Goal: Information Seeking & Learning: Learn about a topic

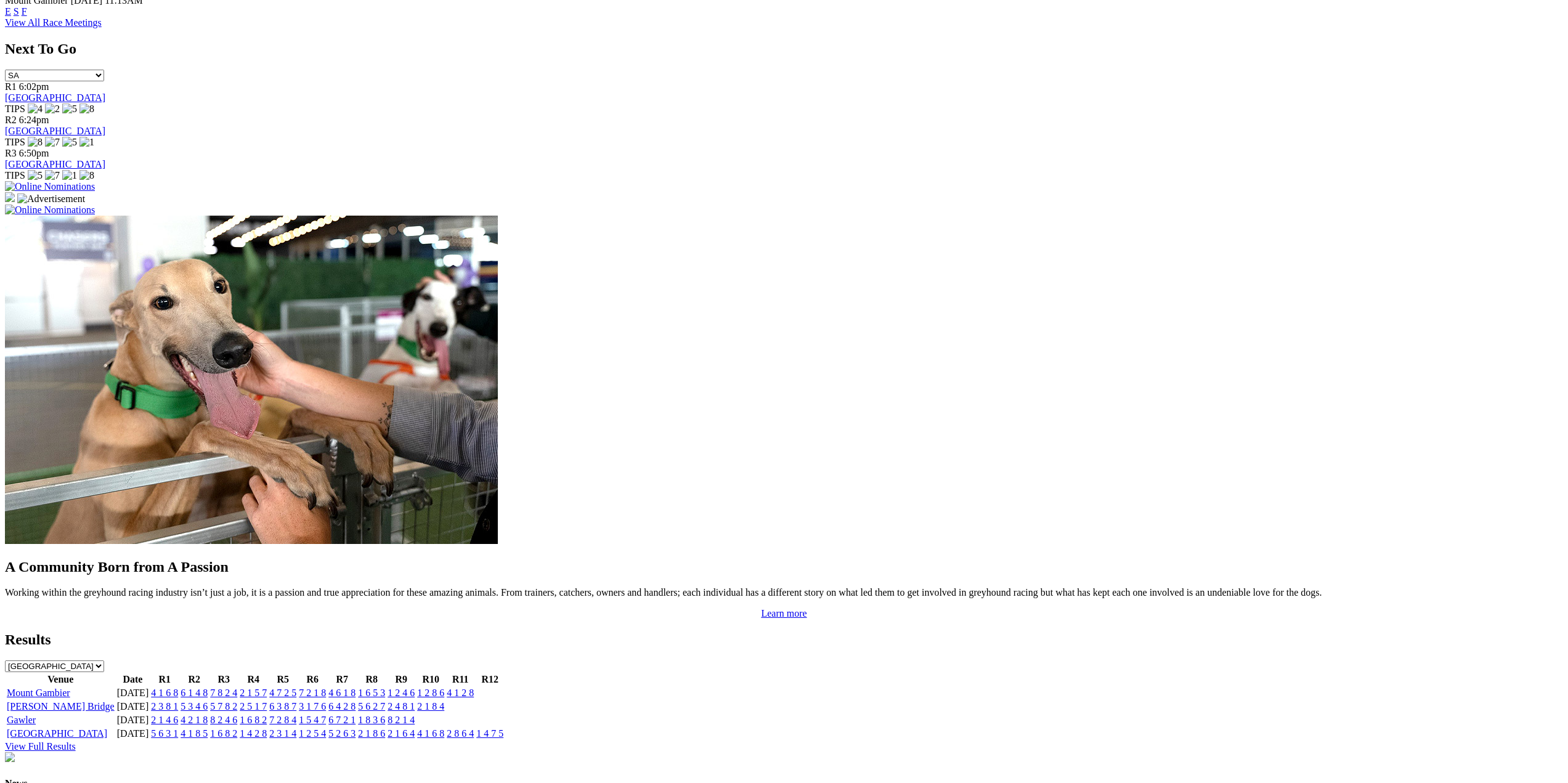
scroll to position [1432, 0]
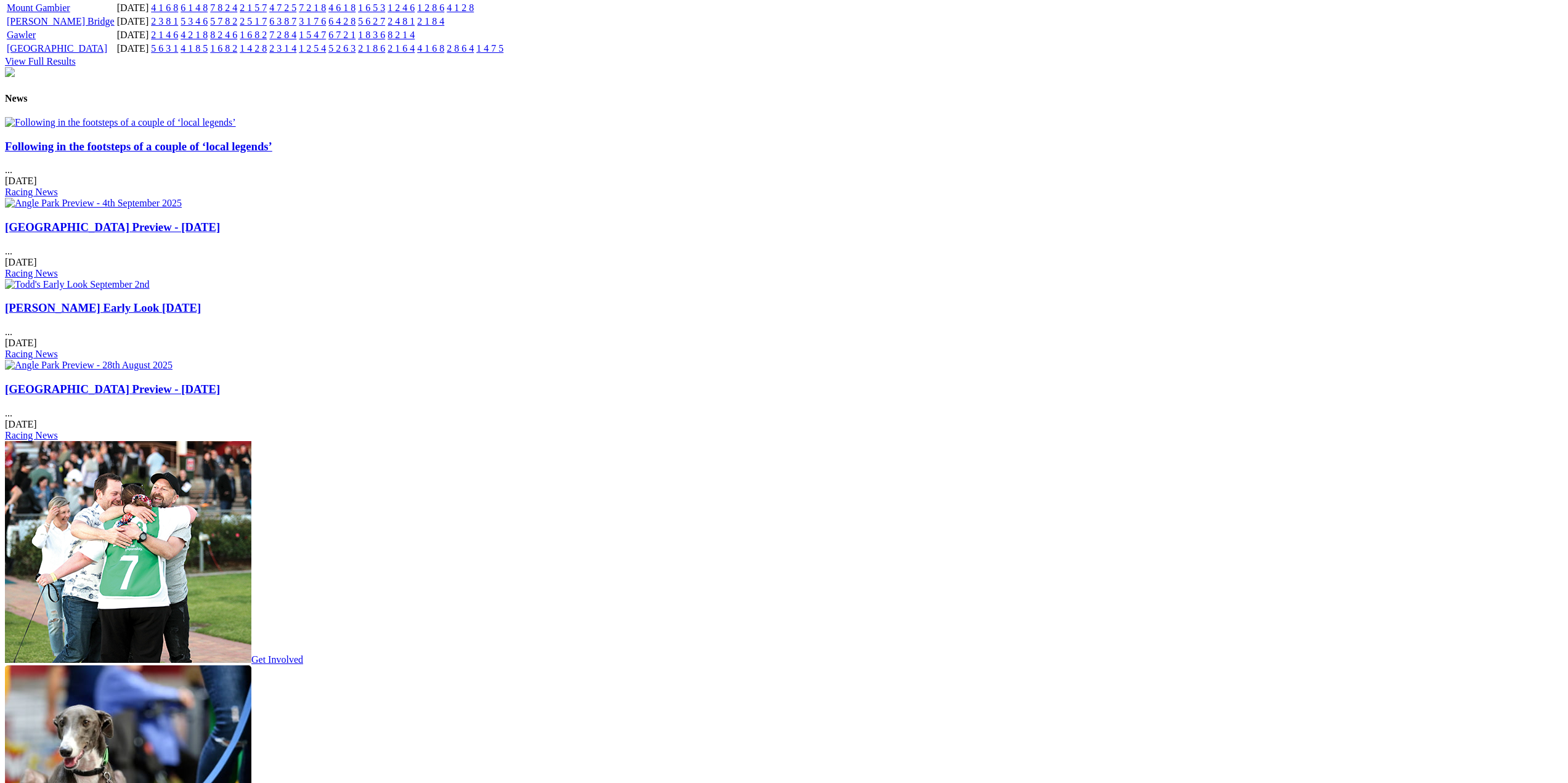
drag, startPoint x: 1469, startPoint y: 138, endPoint x: 1463, endPoint y: 110, distance: 28.6
click at [1463, 110] on div "News Following in the footsteps of a couple of ‘local legends’ ... 08 Sep 2025 …" at bounding box center [784, 267] width 1558 height 348
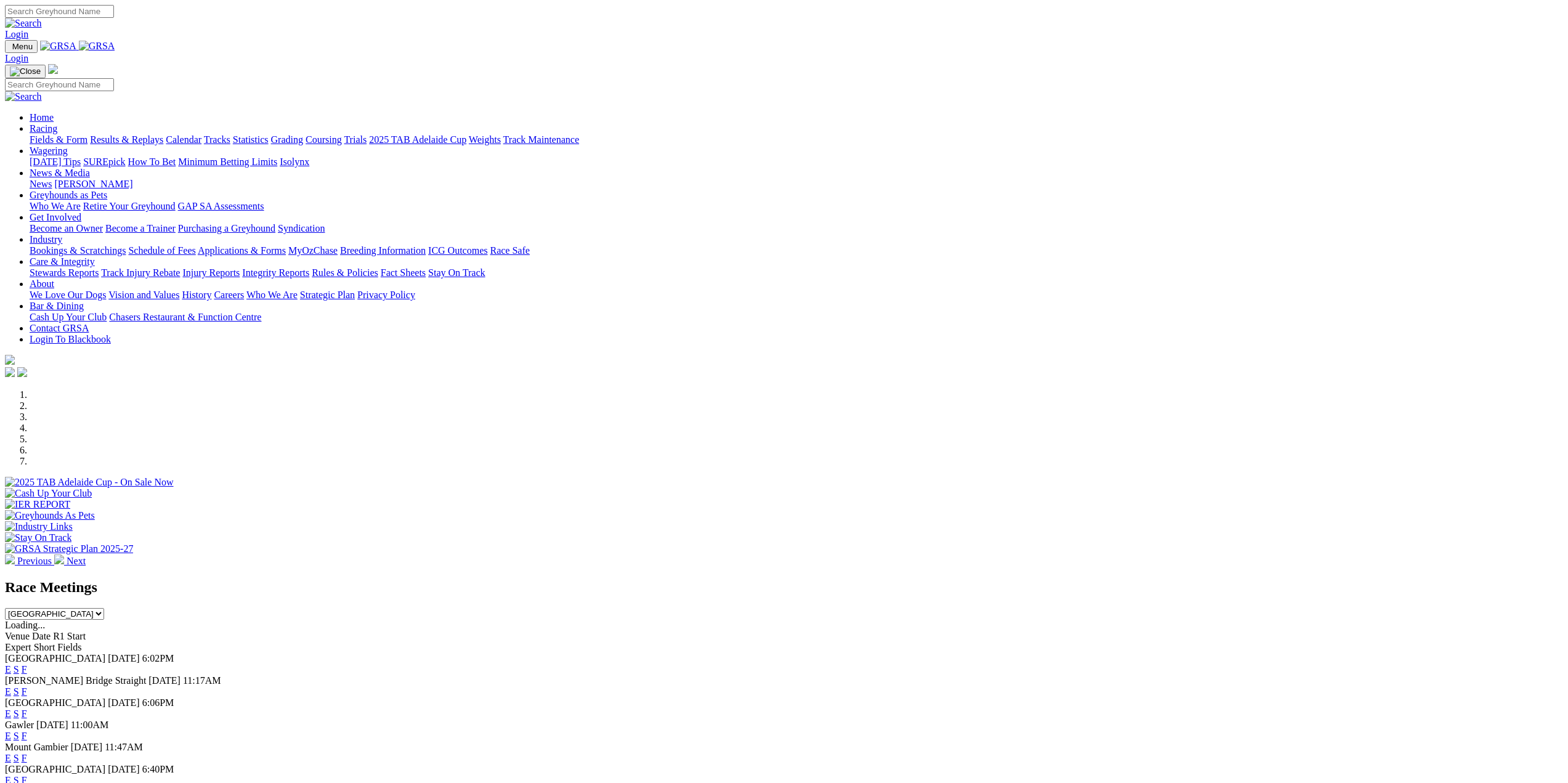
scroll to position [124, 0]
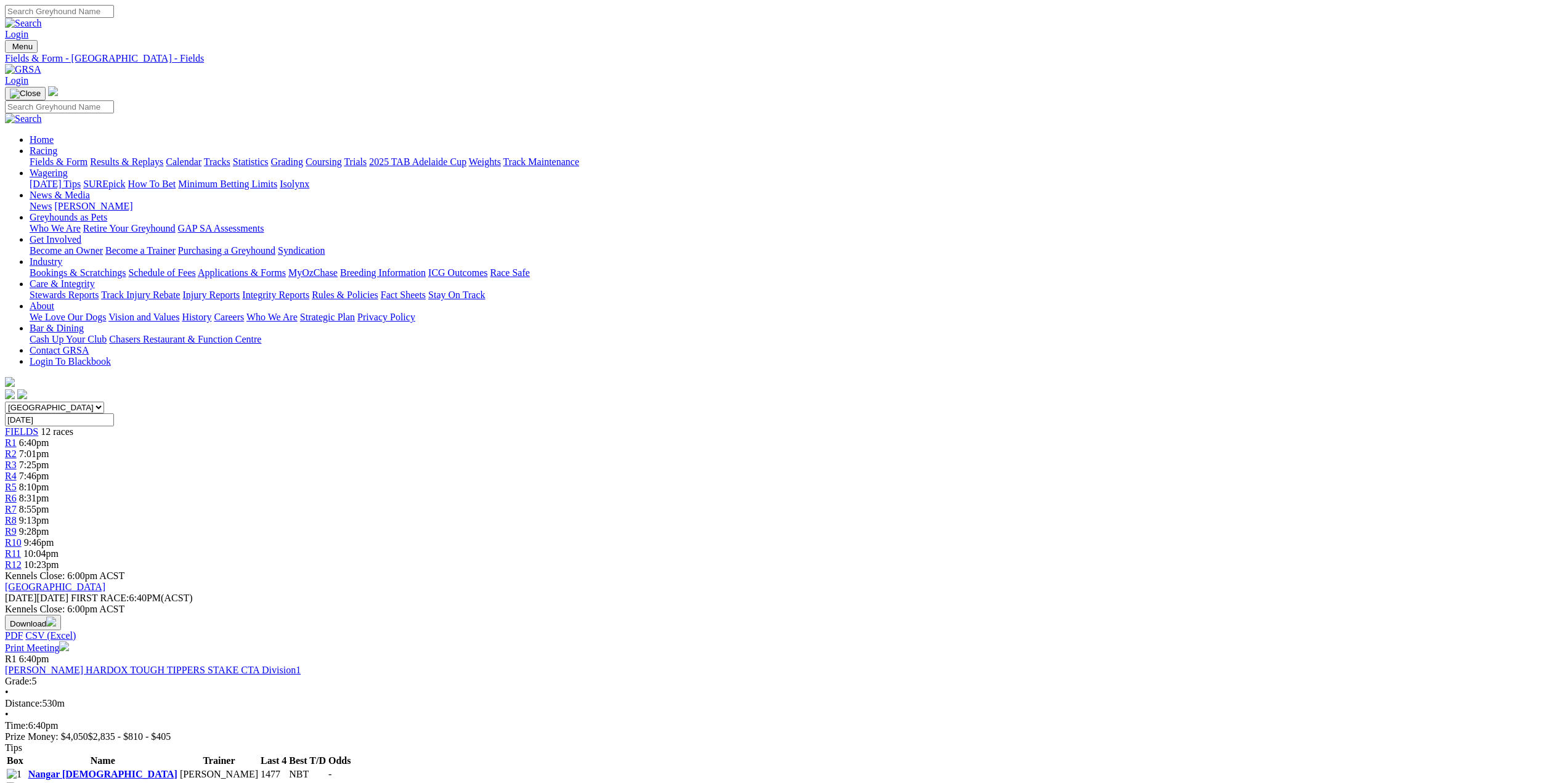
click at [17, 437] on span "R1" at bounding box center [11, 442] width 12 height 10
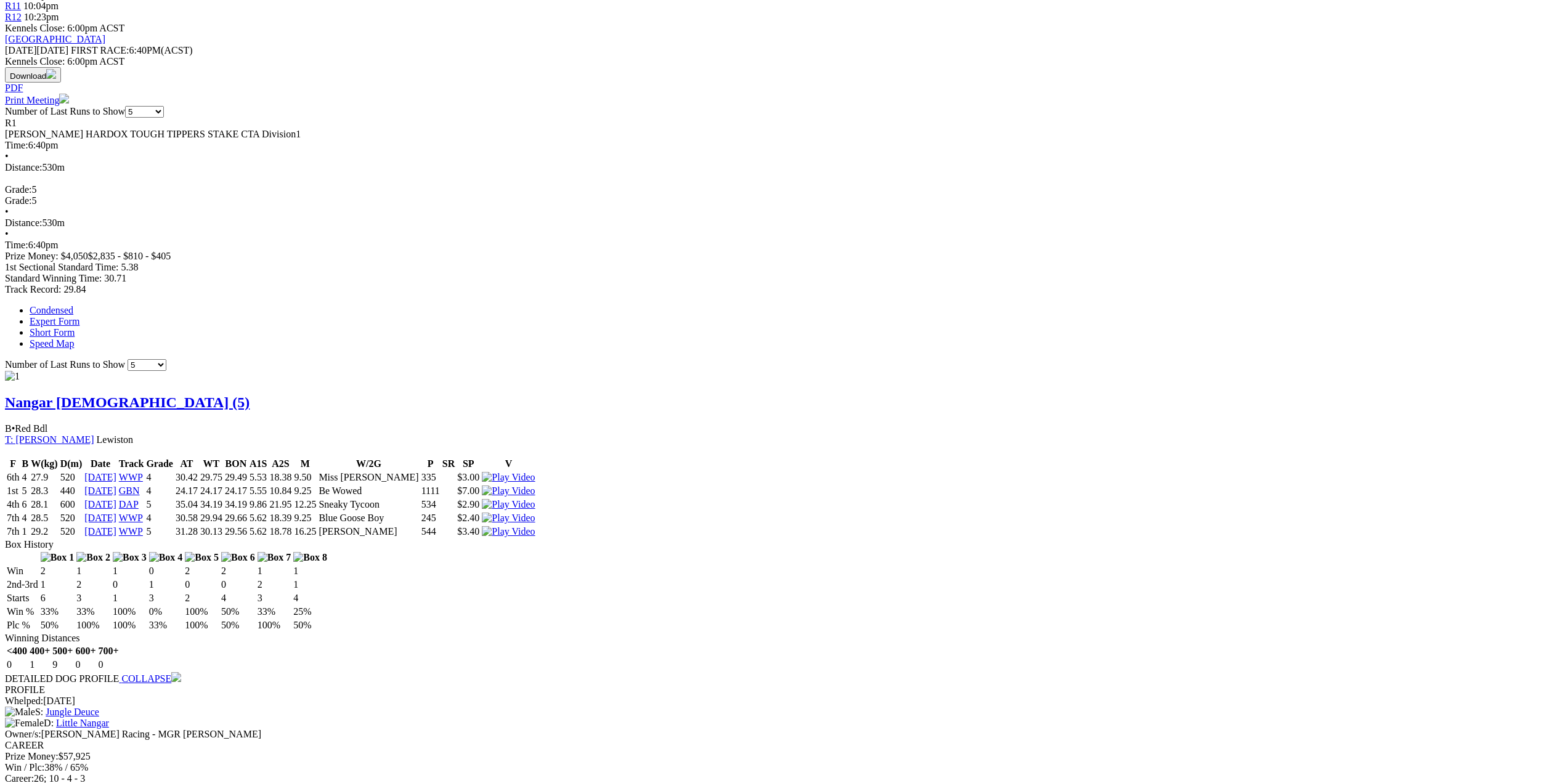
scroll to position [555, 0]
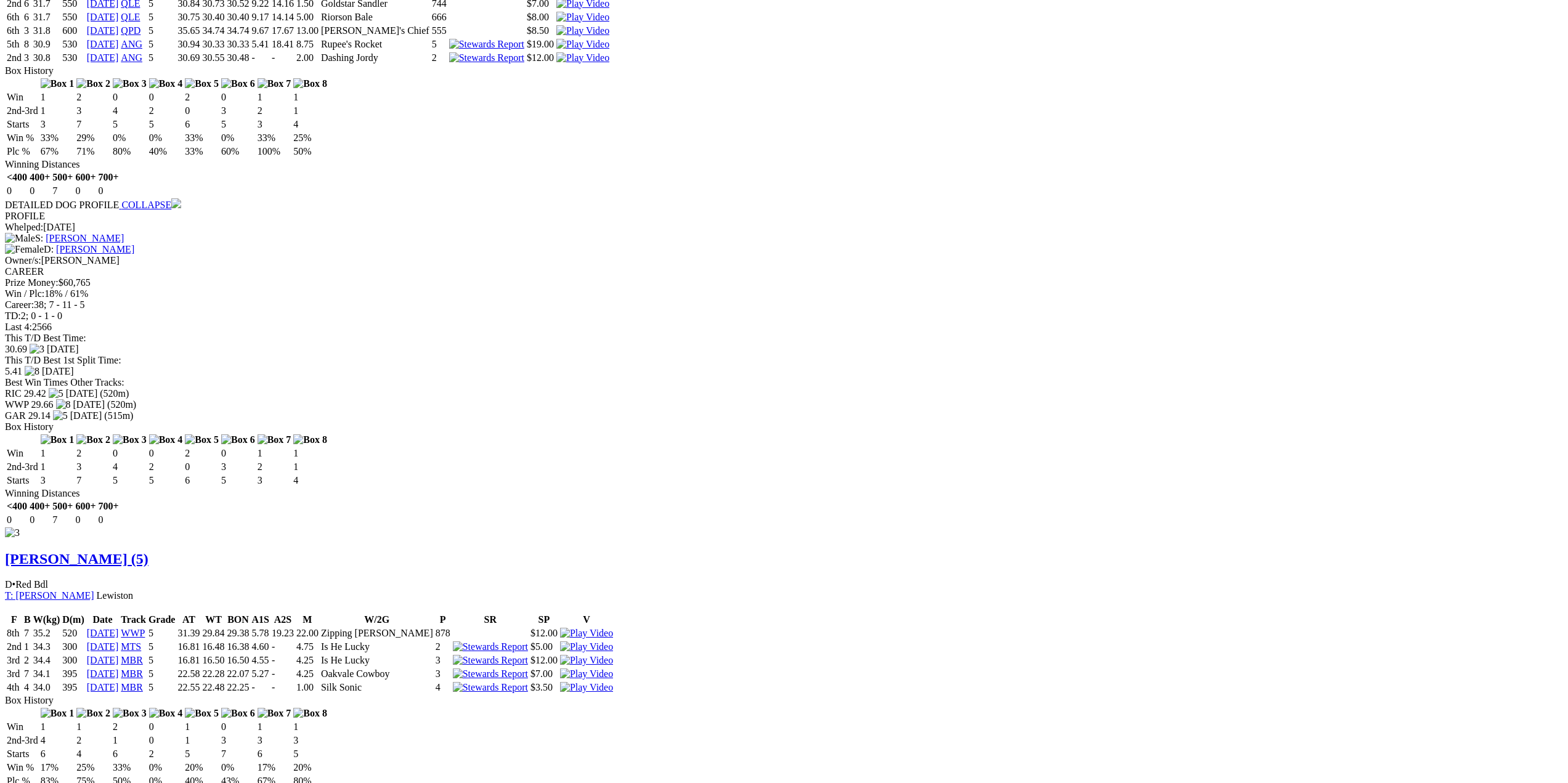
scroll to position [1664, 0]
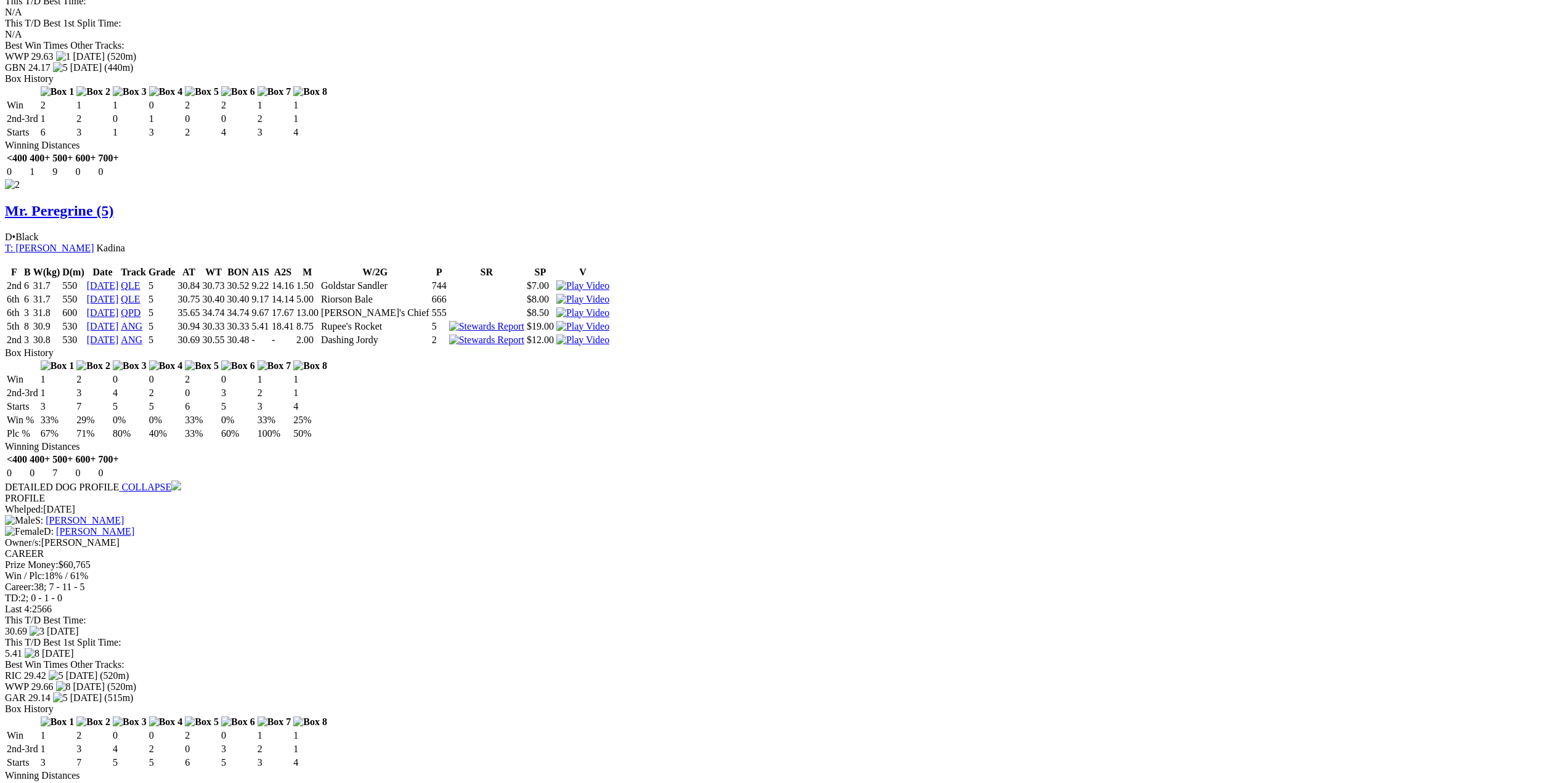
scroll to position [1351, 0]
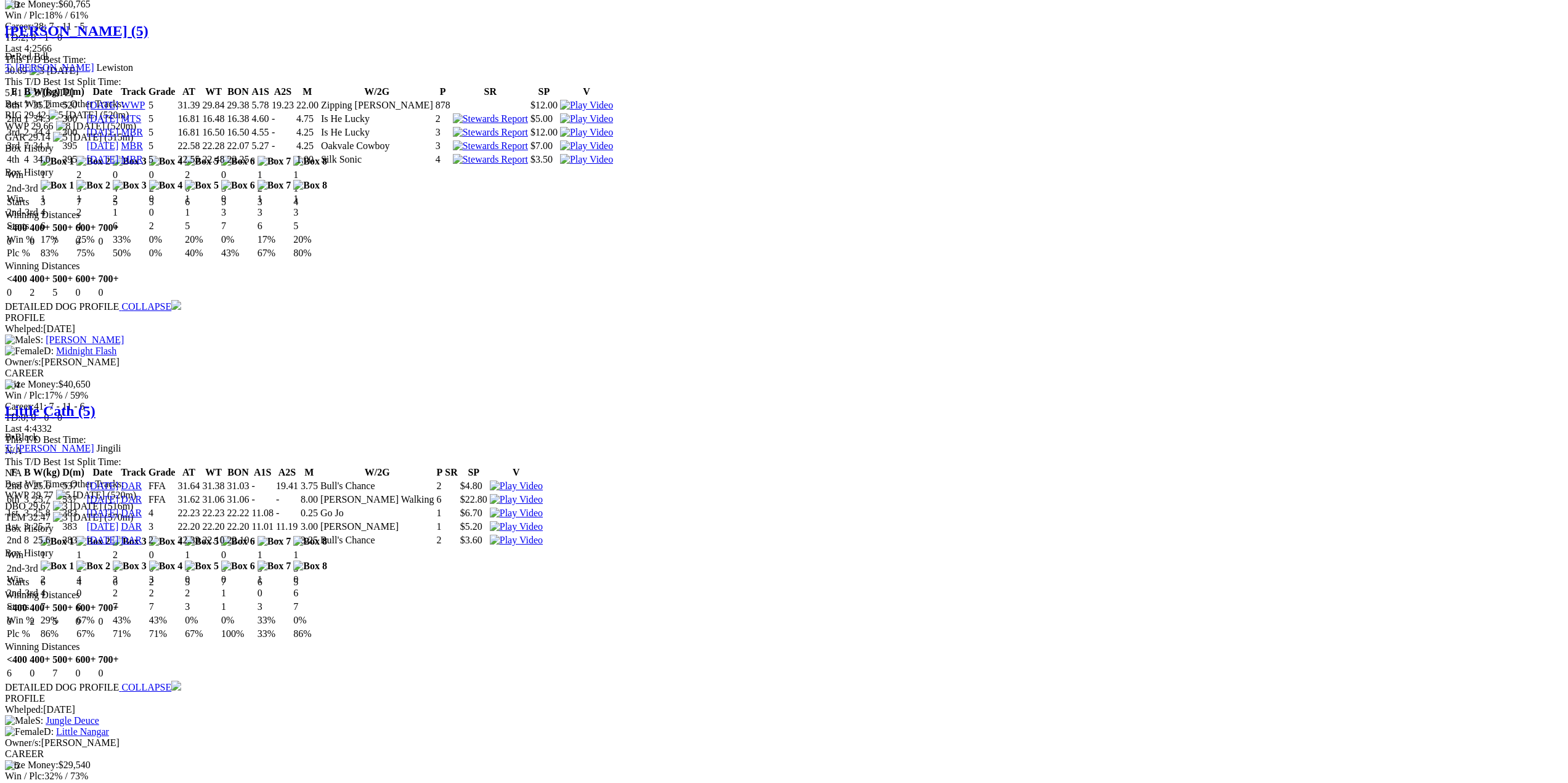
scroll to position [1692, 0]
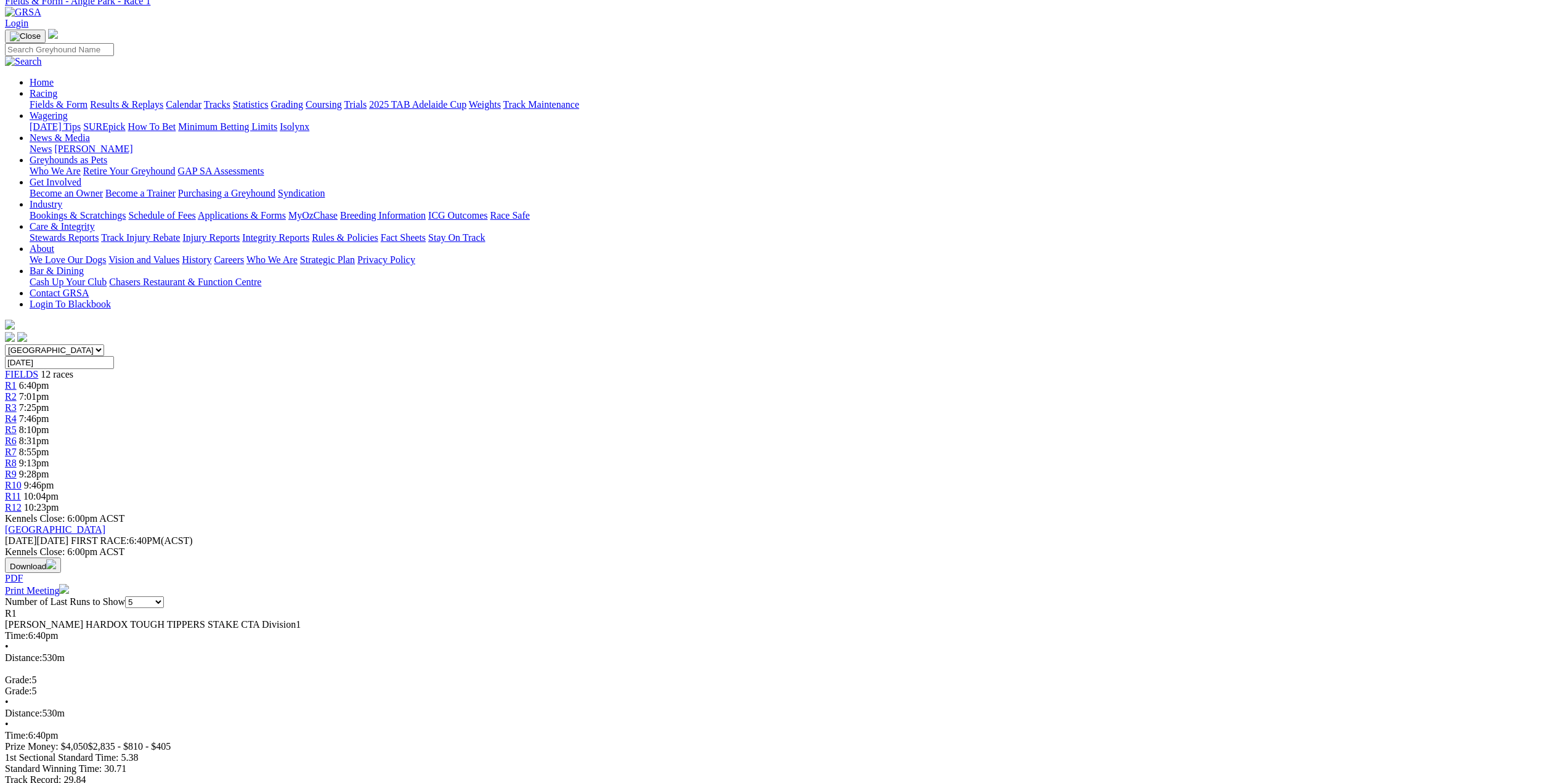
scroll to position [57, 0]
click at [17, 392] on span "R2" at bounding box center [11, 397] width 12 height 10
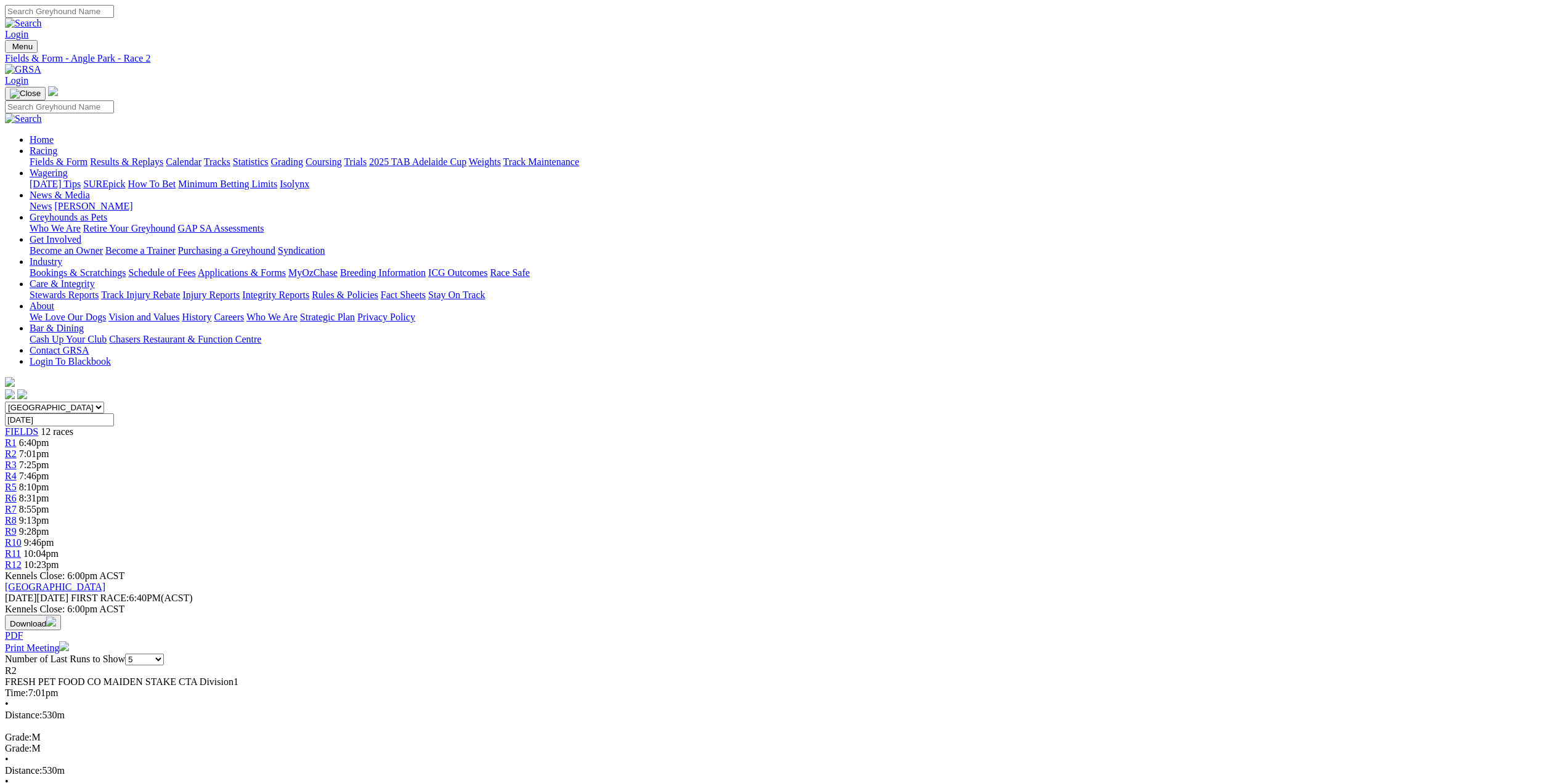
click at [17, 460] on span "R3" at bounding box center [11, 465] width 12 height 10
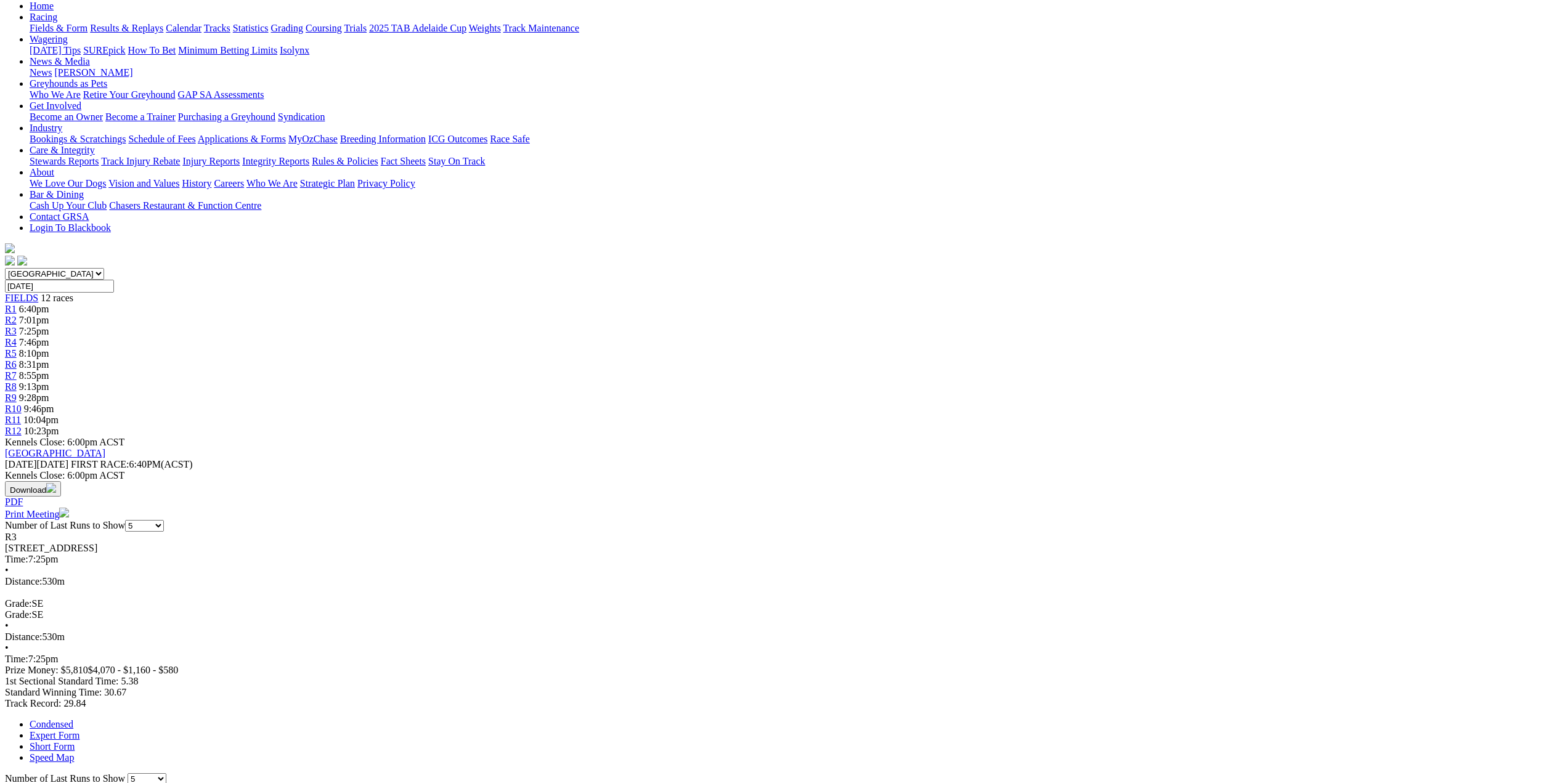
scroll to position [124, 0]
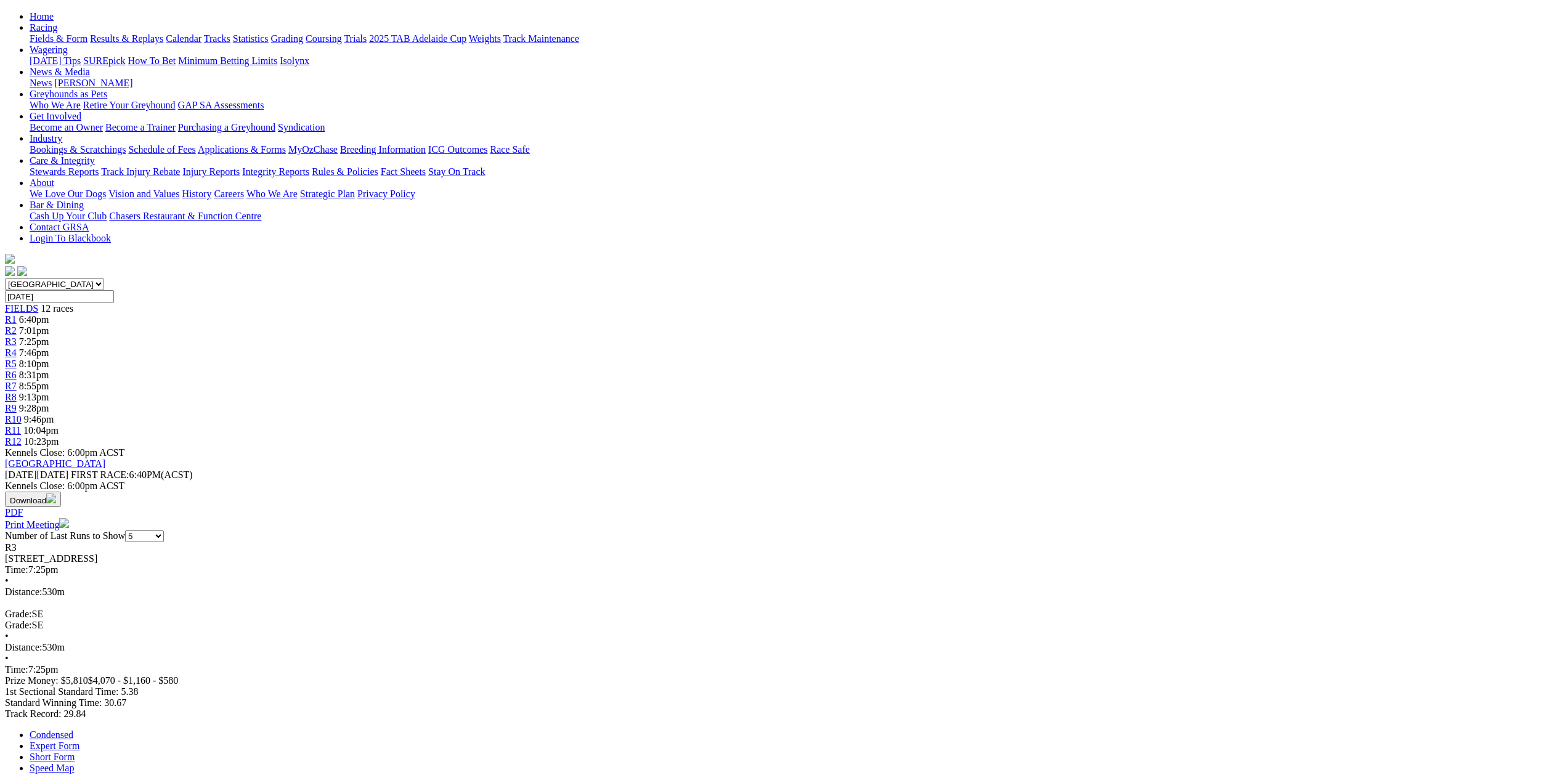
click at [17, 347] on span "R4" at bounding box center [11, 352] width 12 height 10
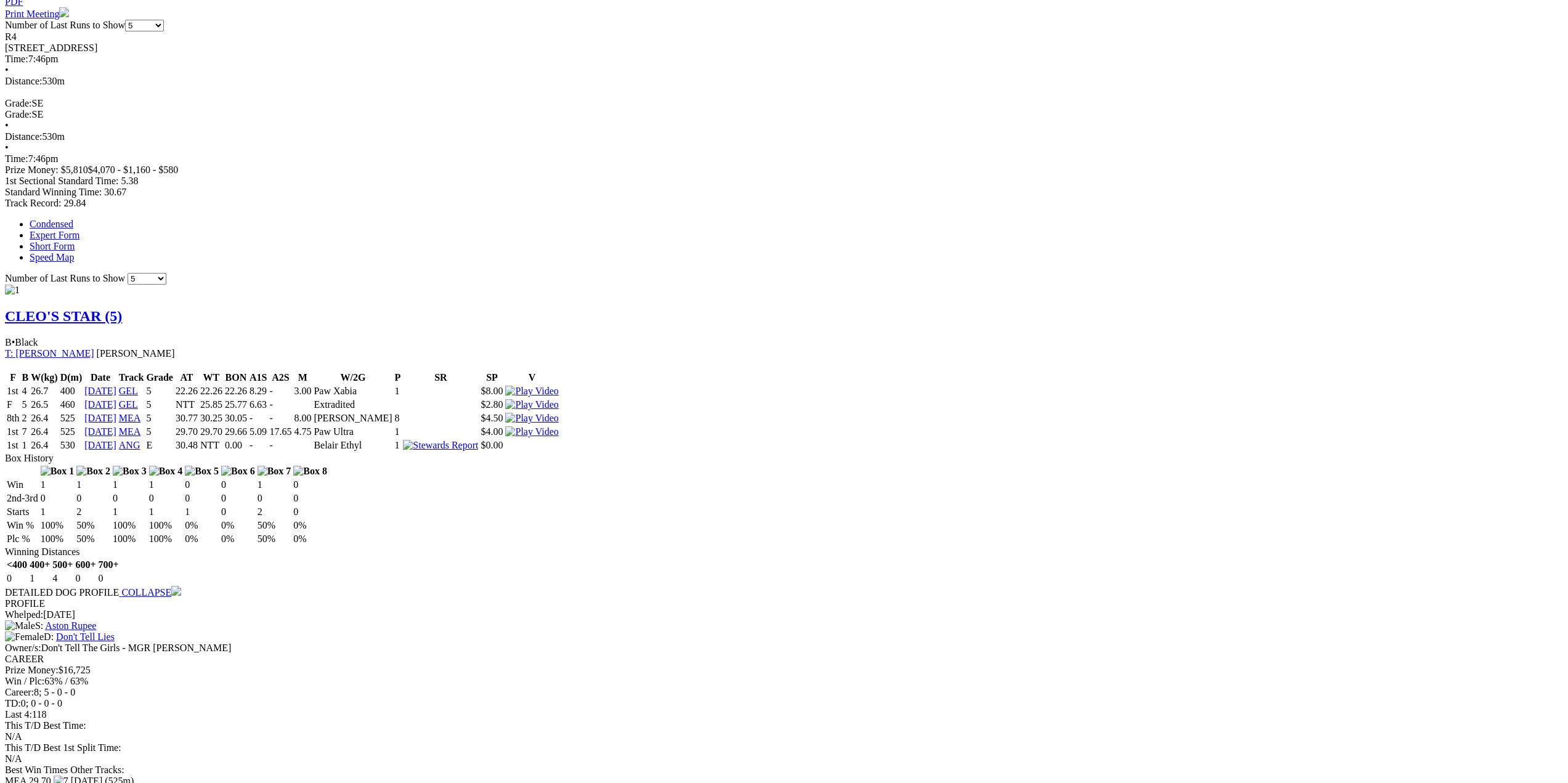
scroll to position [678, 0]
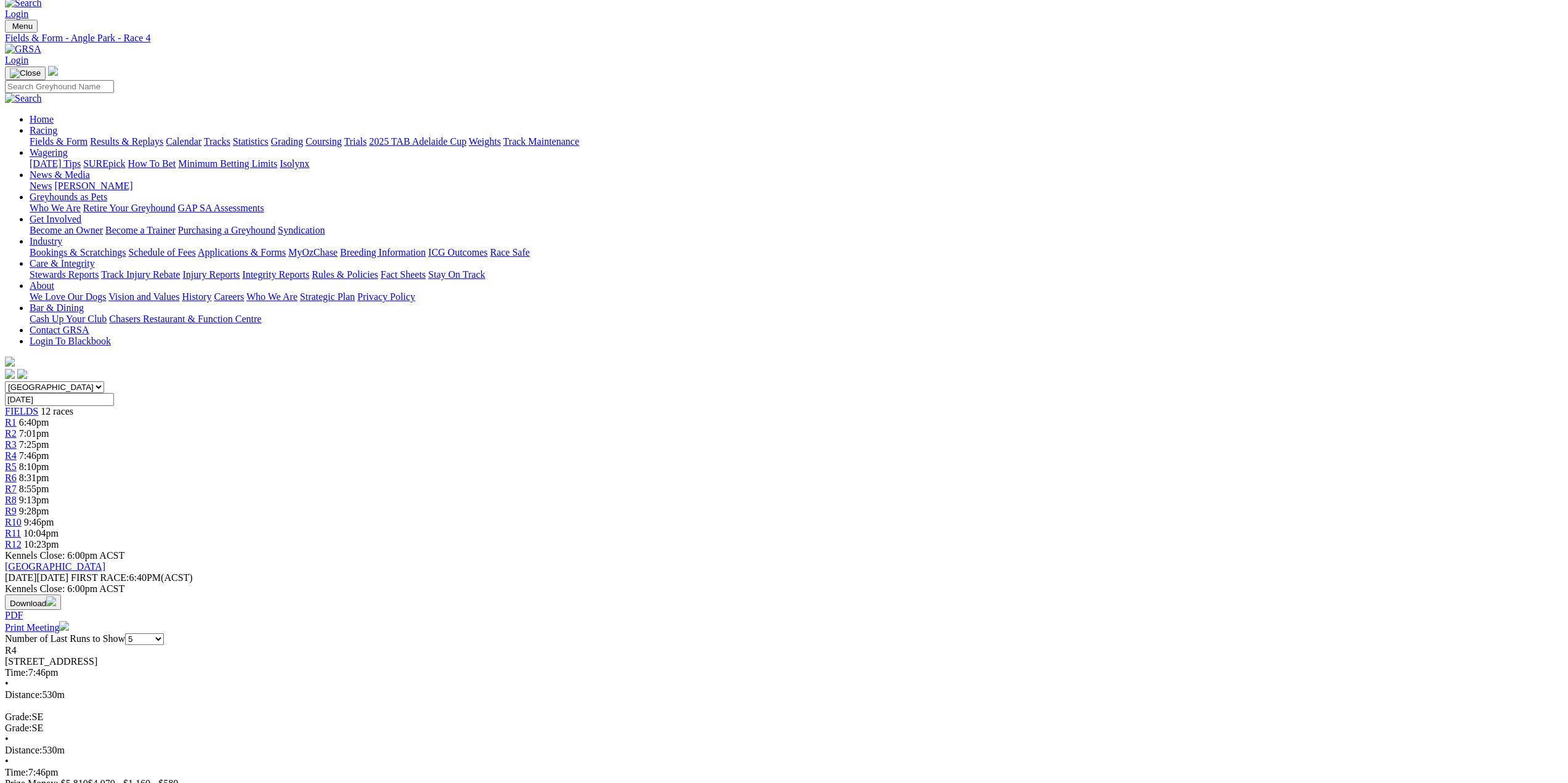
scroll to position [0, 0]
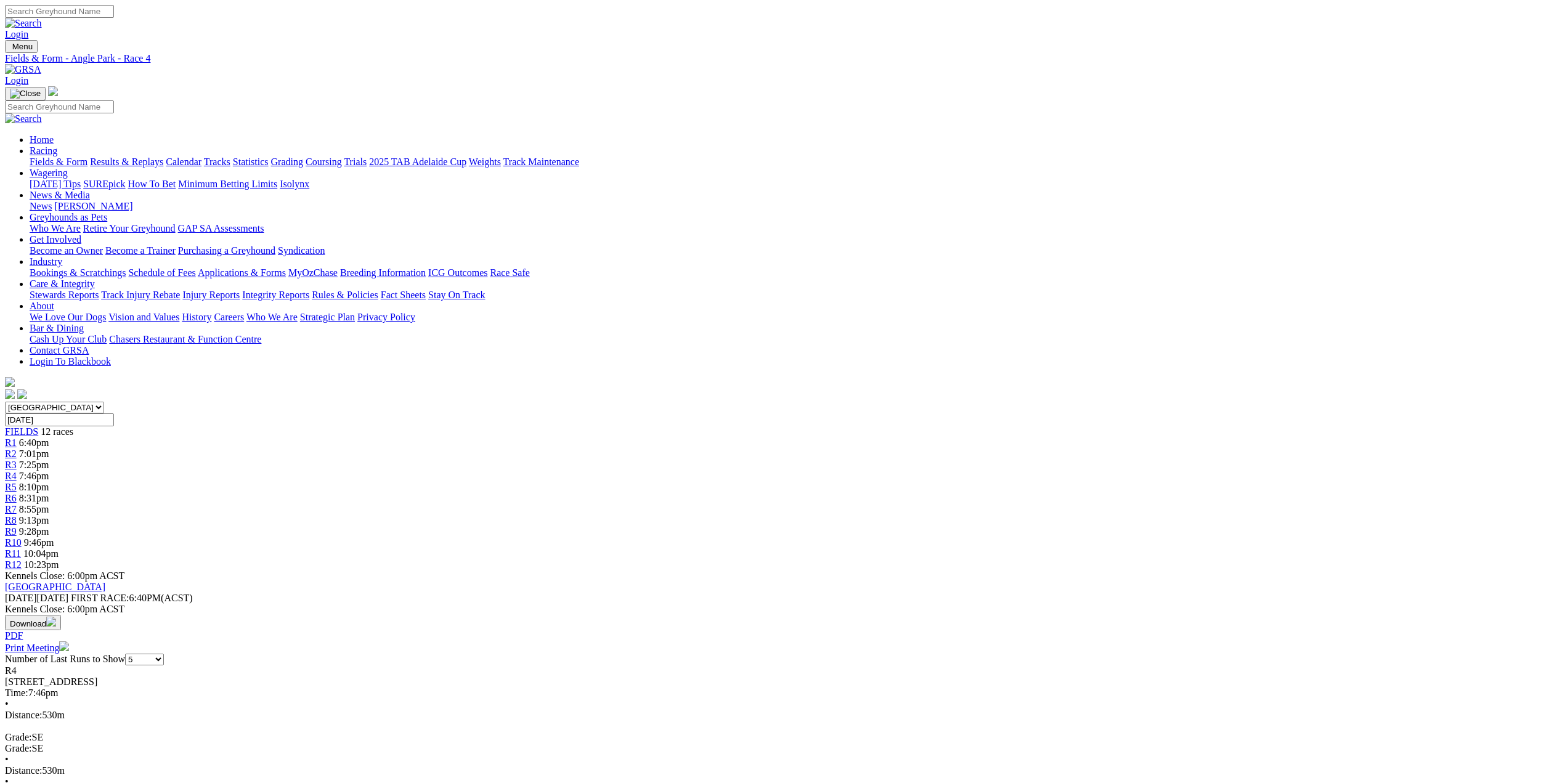
click at [17, 482] on span "R5" at bounding box center [11, 487] width 12 height 10
click at [17, 493] on span "R6" at bounding box center [11, 498] width 12 height 10
click span "R7"
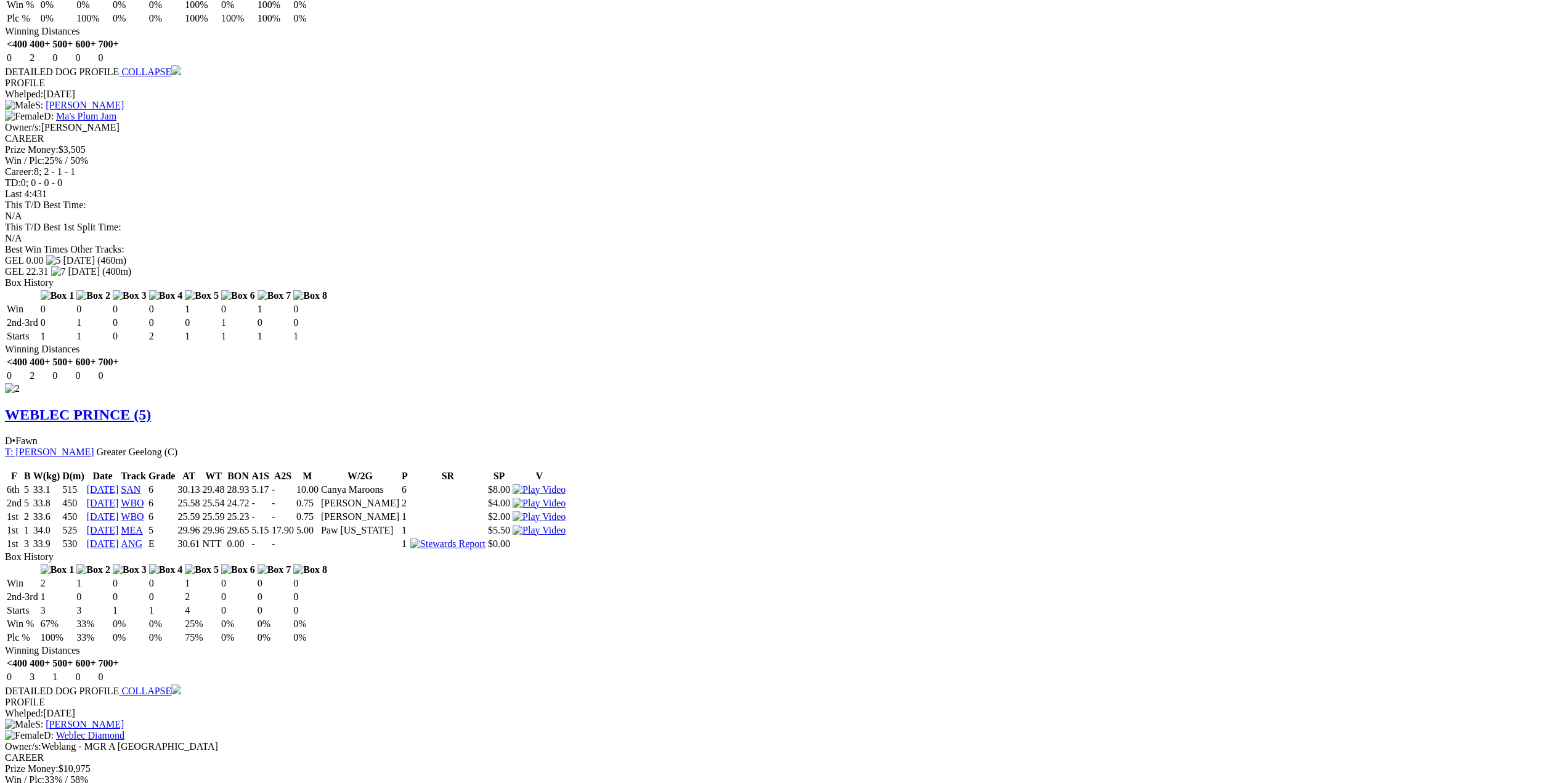
scroll to position [1171, 0]
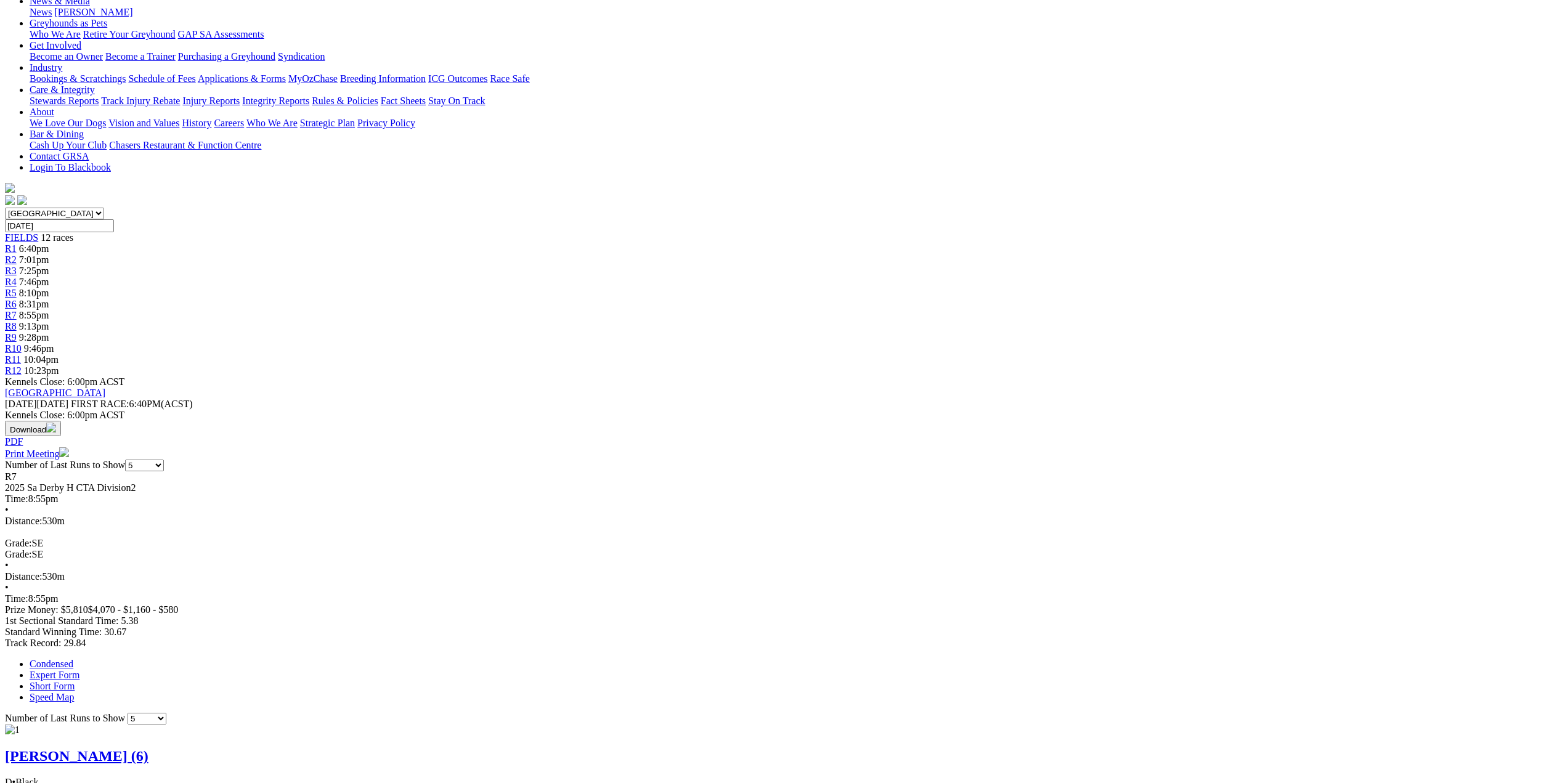
scroll to position [88, 0]
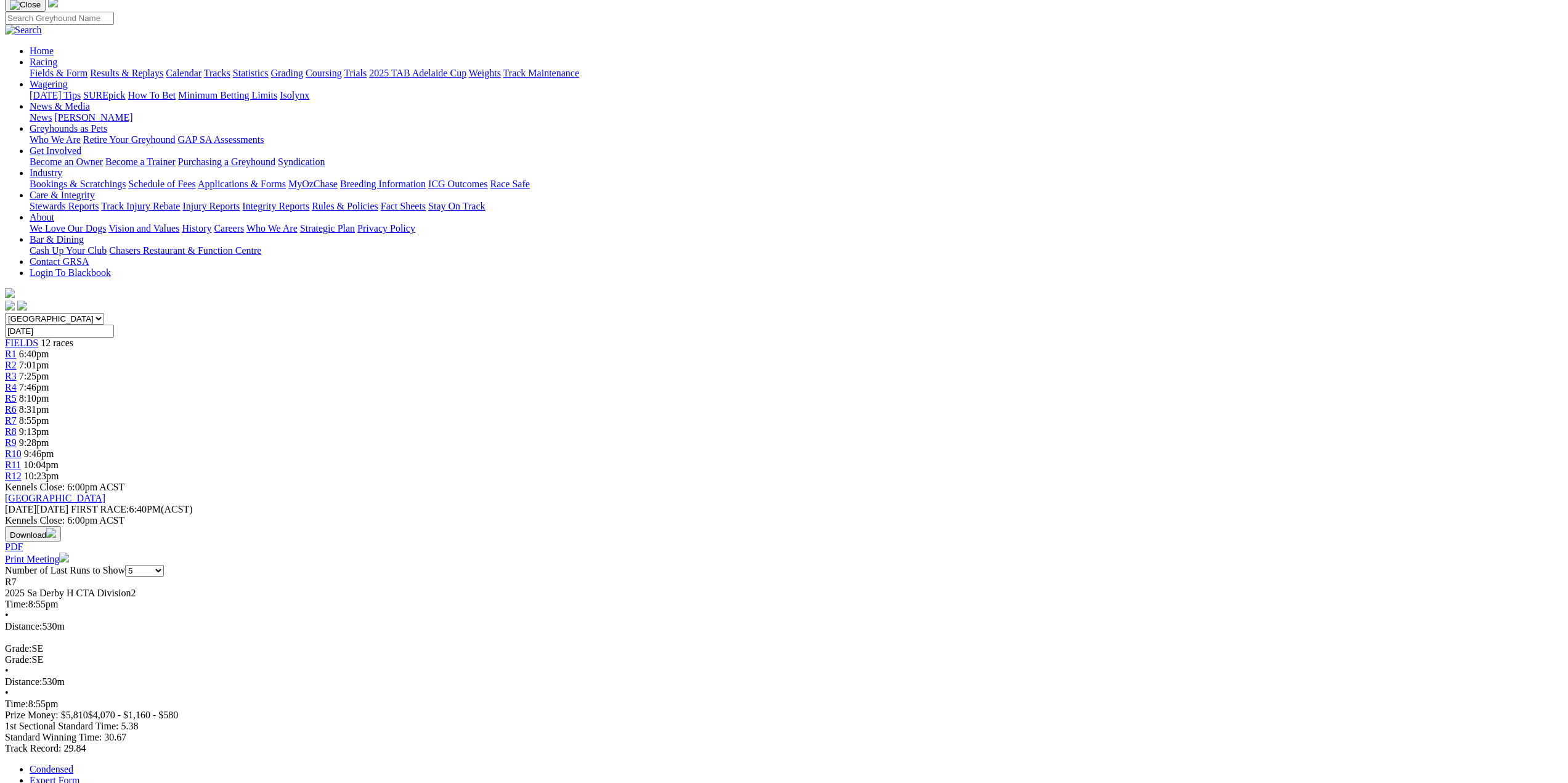
click at [17, 426] on span "R8" at bounding box center [11, 431] width 12 height 10
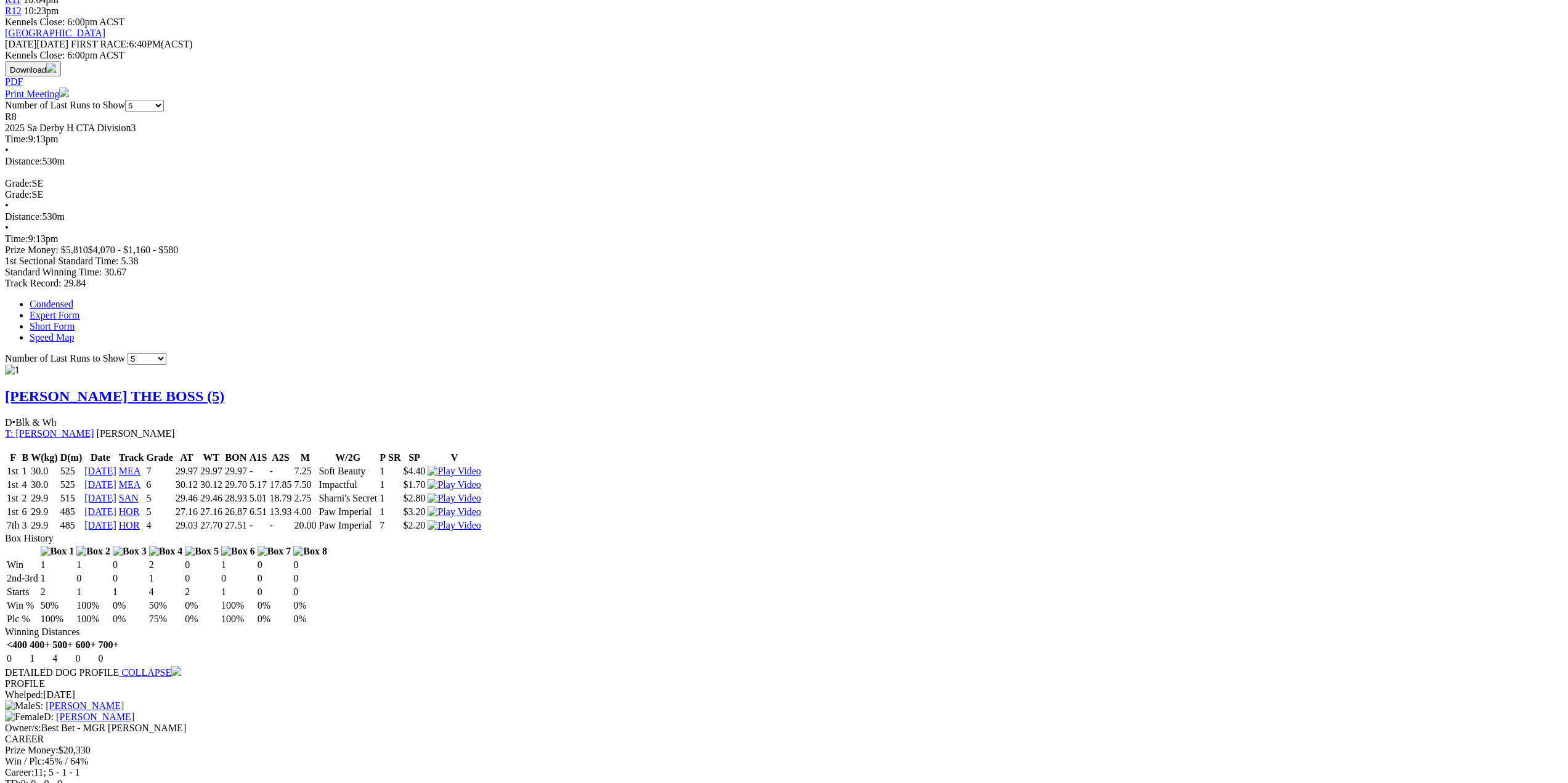
scroll to position [555, 0]
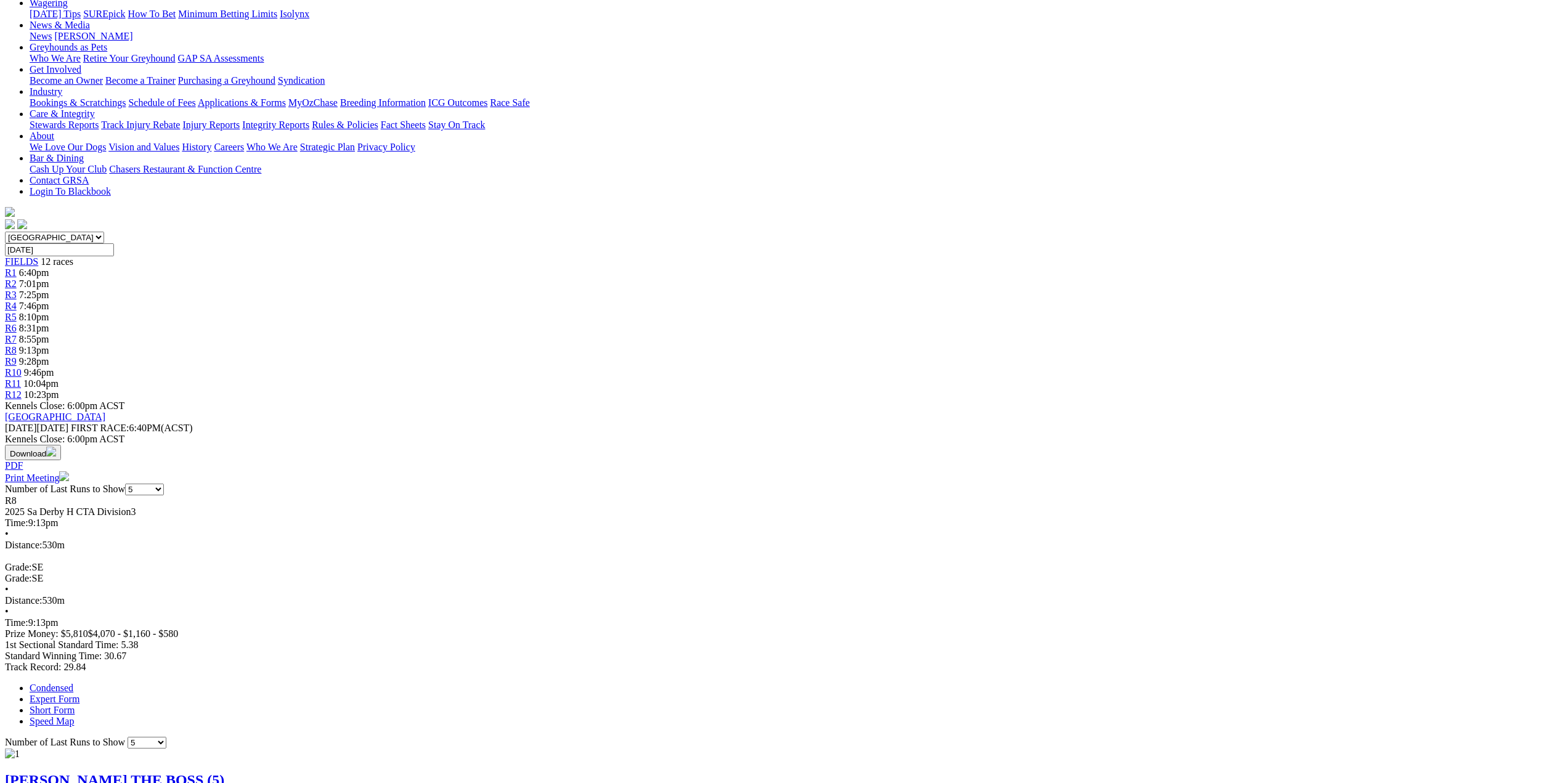
scroll to position [0, 0]
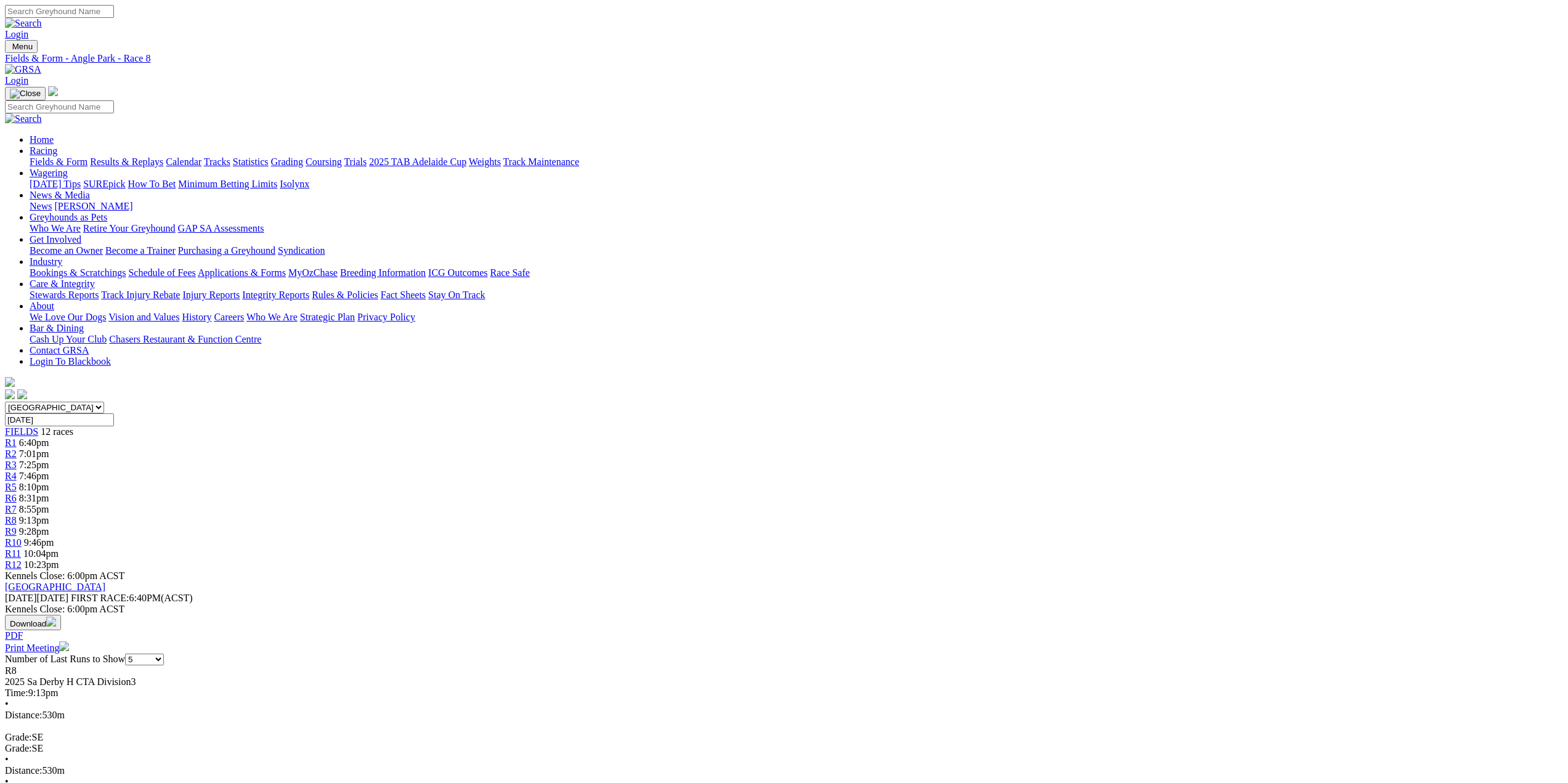
click at [17, 526] on span "R9" at bounding box center [11, 532] width 12 height 10
click at [22, 537] on span "R10" at bounding box center [13, 542] width 17 height 10
click at [21, 548] on span "R11" at bounding box center [13, 553] width 16 height 10
click at [22, 559] on span "R12" at bounding box center [13, 564] width 17 height 10
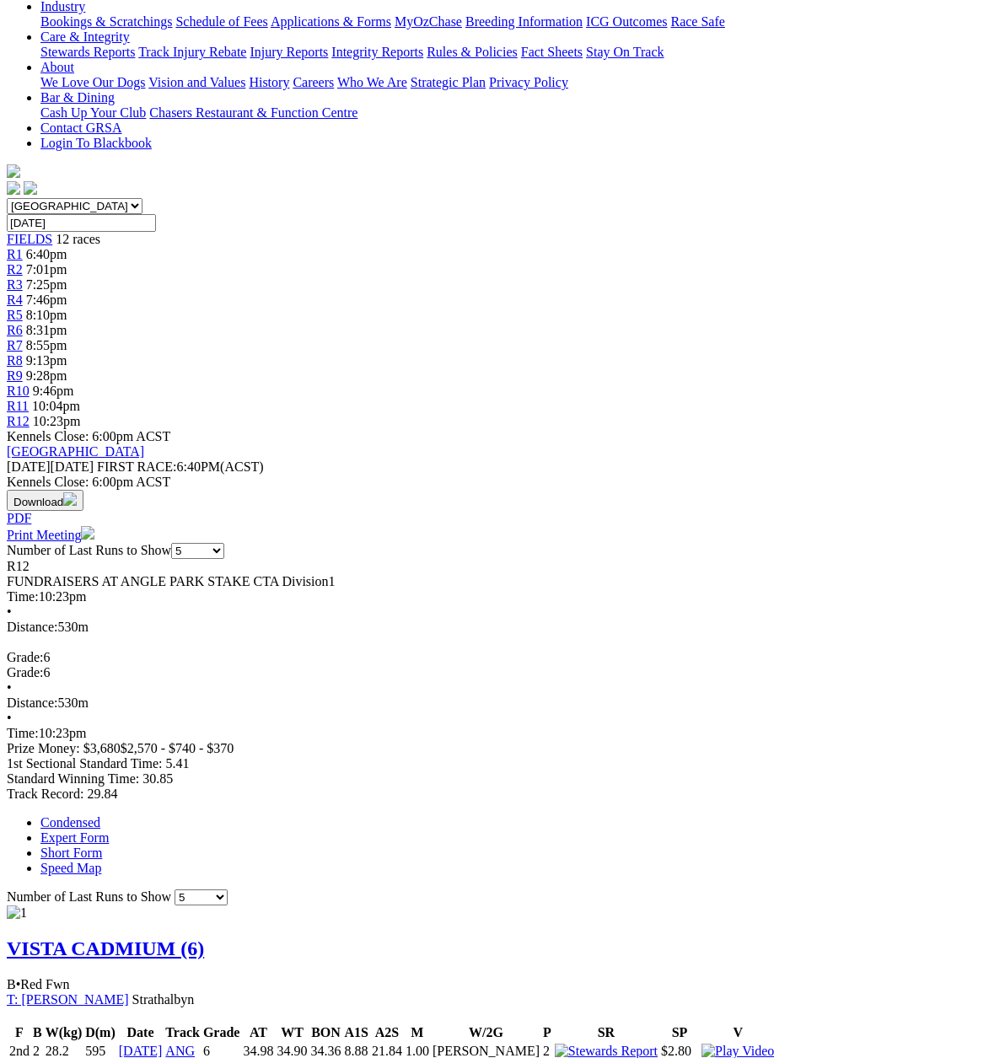
scroll to position [169, 0]
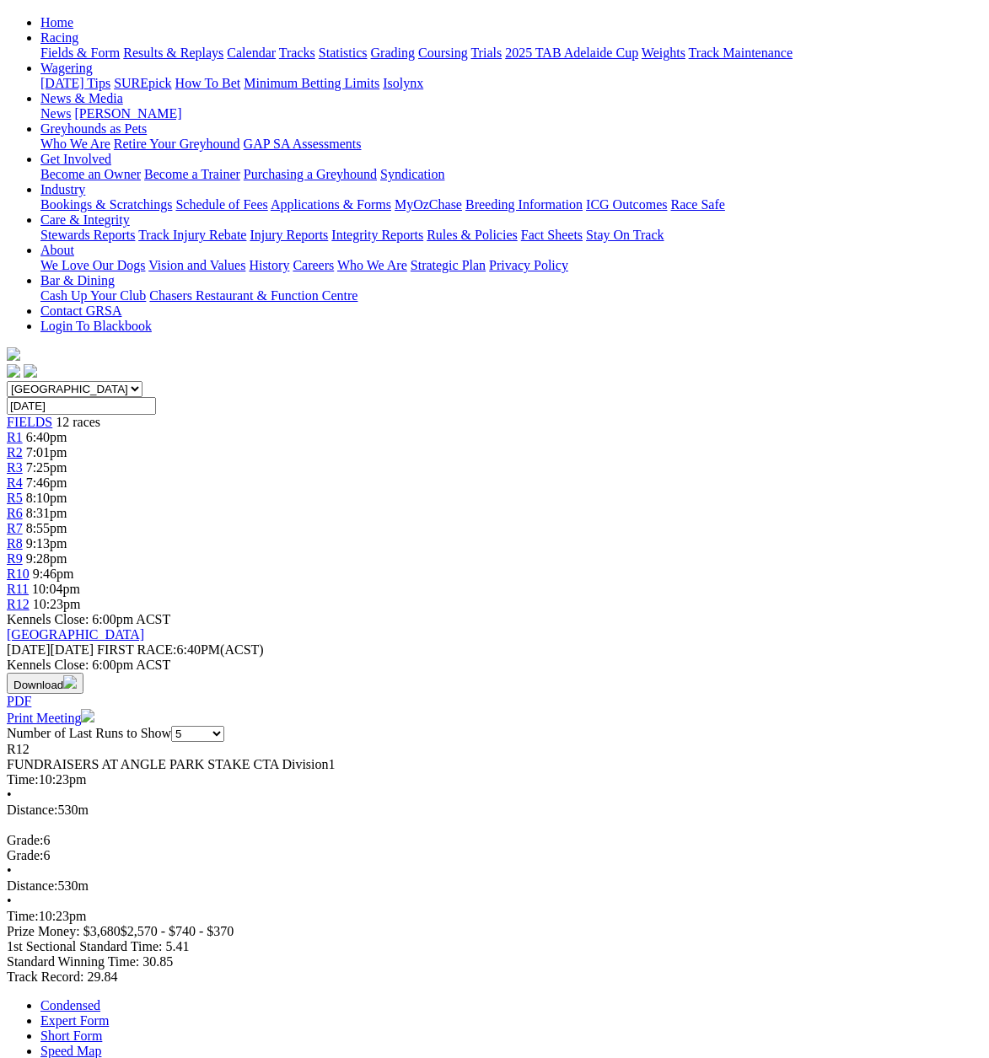
click at [151, 430] on div "R1 6:40pm" at bounding box center [494, 437] width 975 height 15
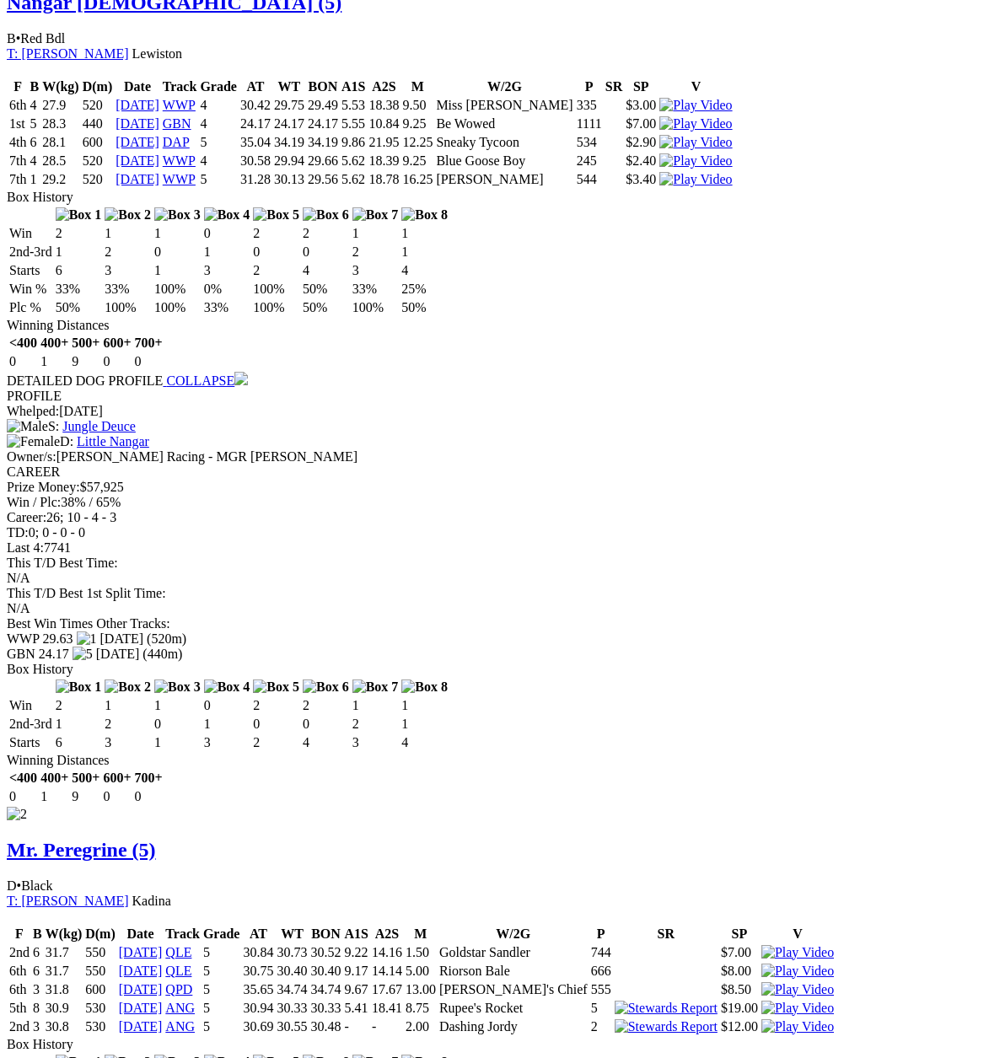
scroll to position [1349, 0]
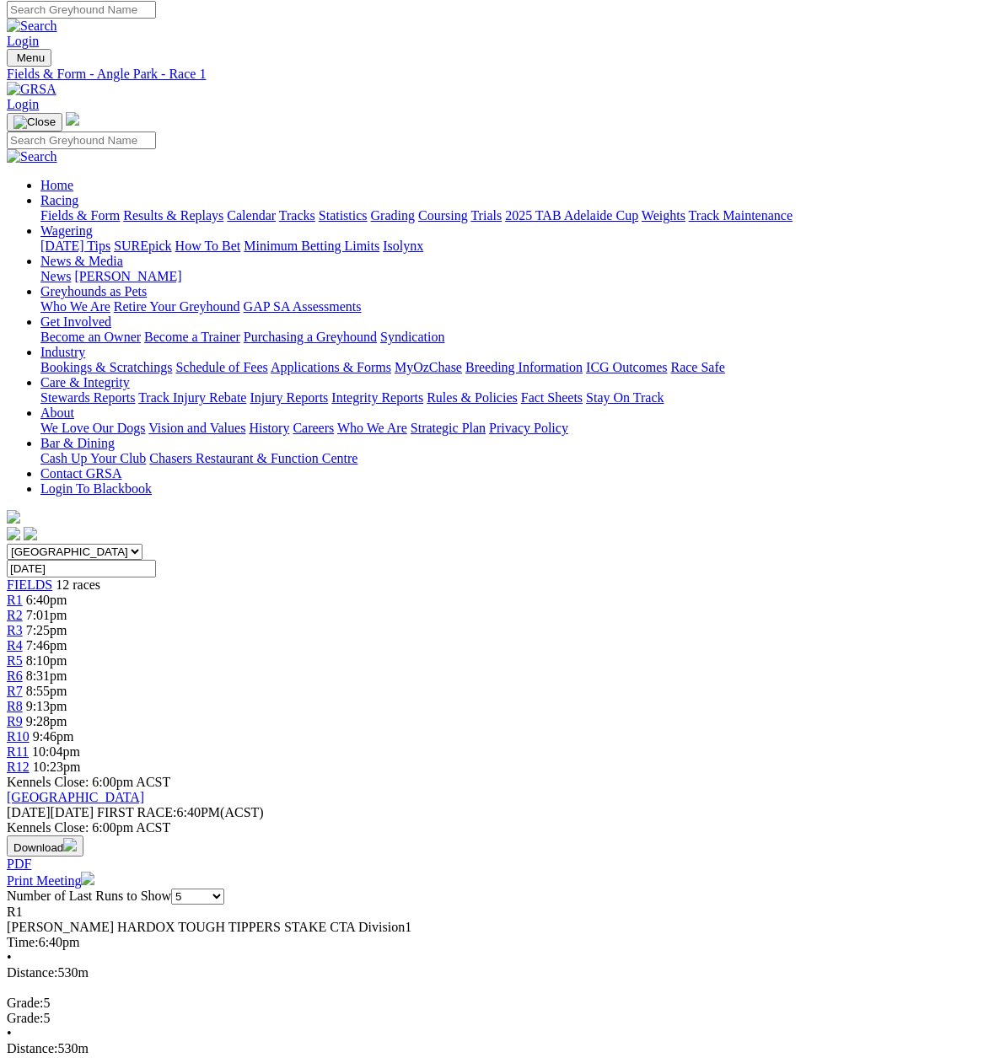
scroll to position [0, 0]
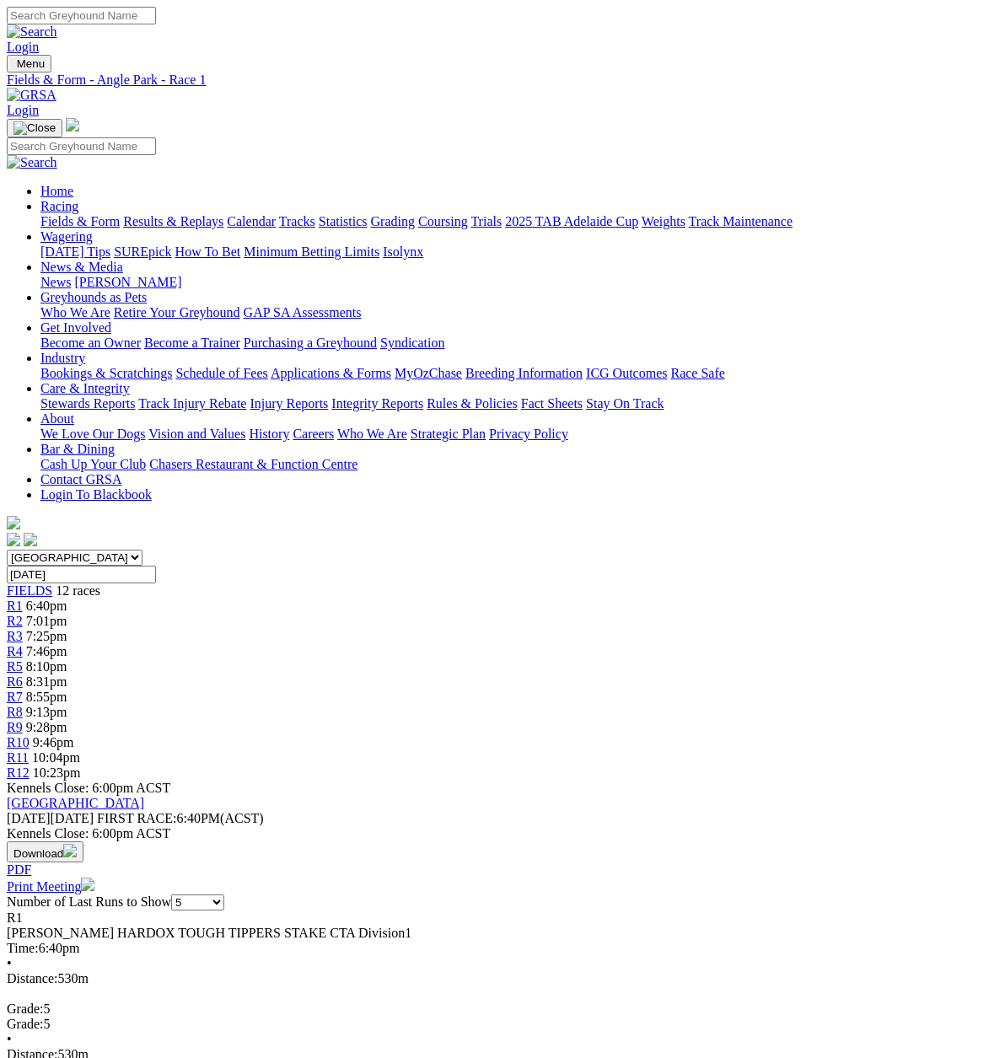
click at [23, 614] on span "R2" at bounding box center [15, 621] width 16 height 14
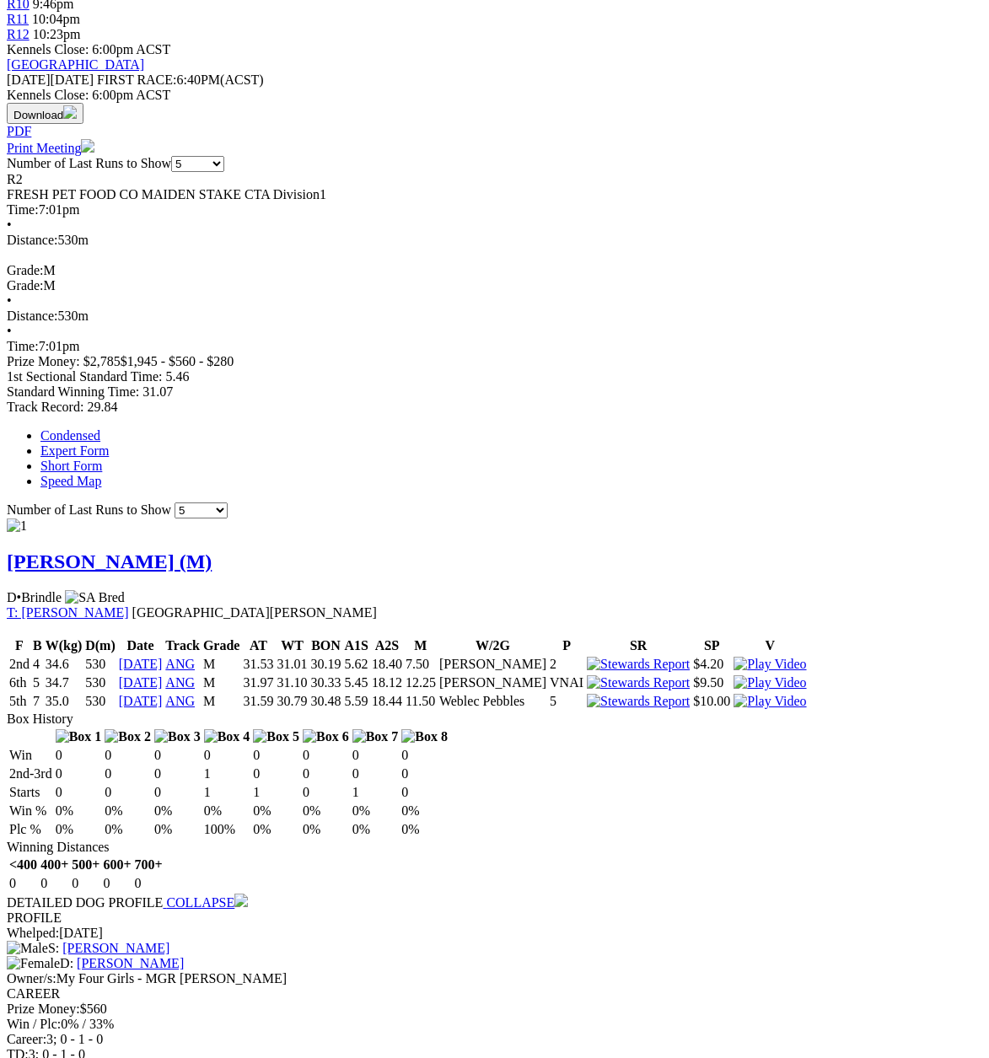
scroll to position [759, 0]
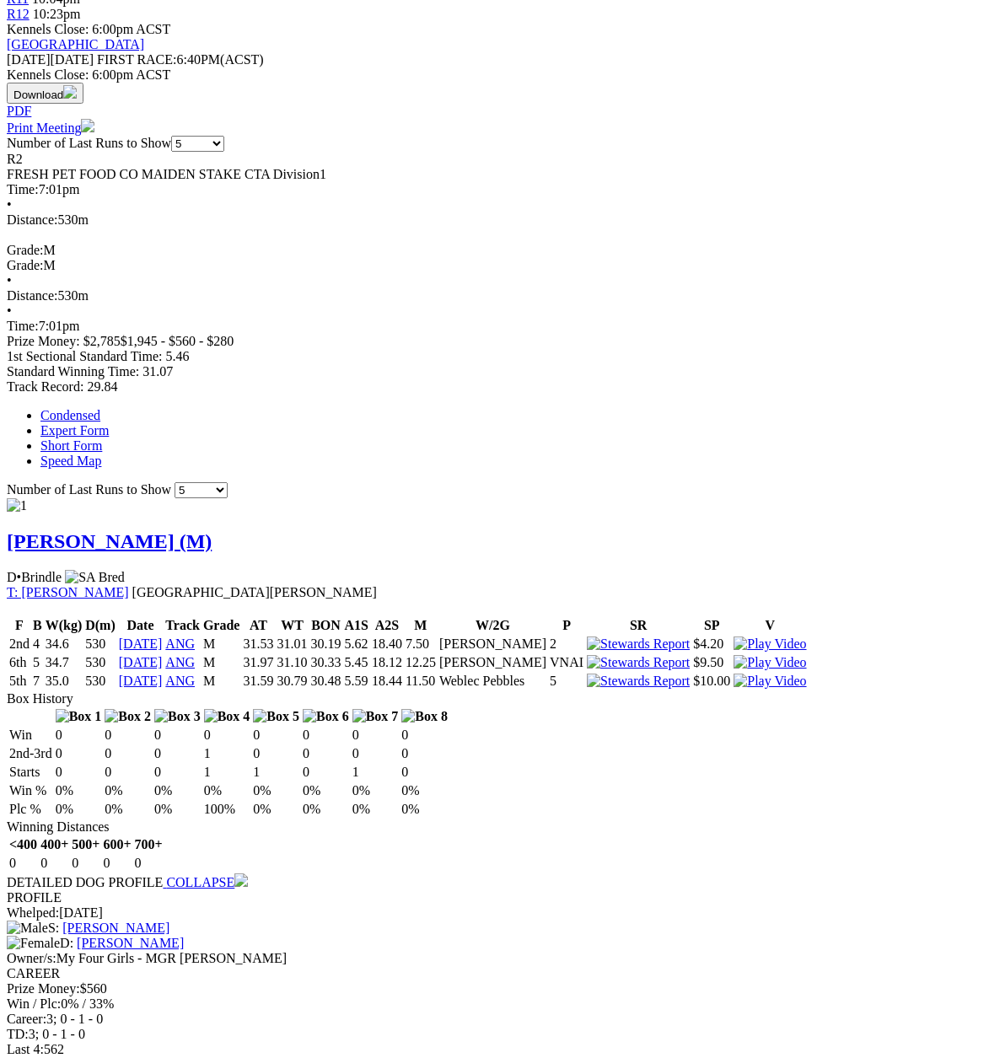
click at [248, 873] on img at bounding box center [240, 879] width 13 height 13
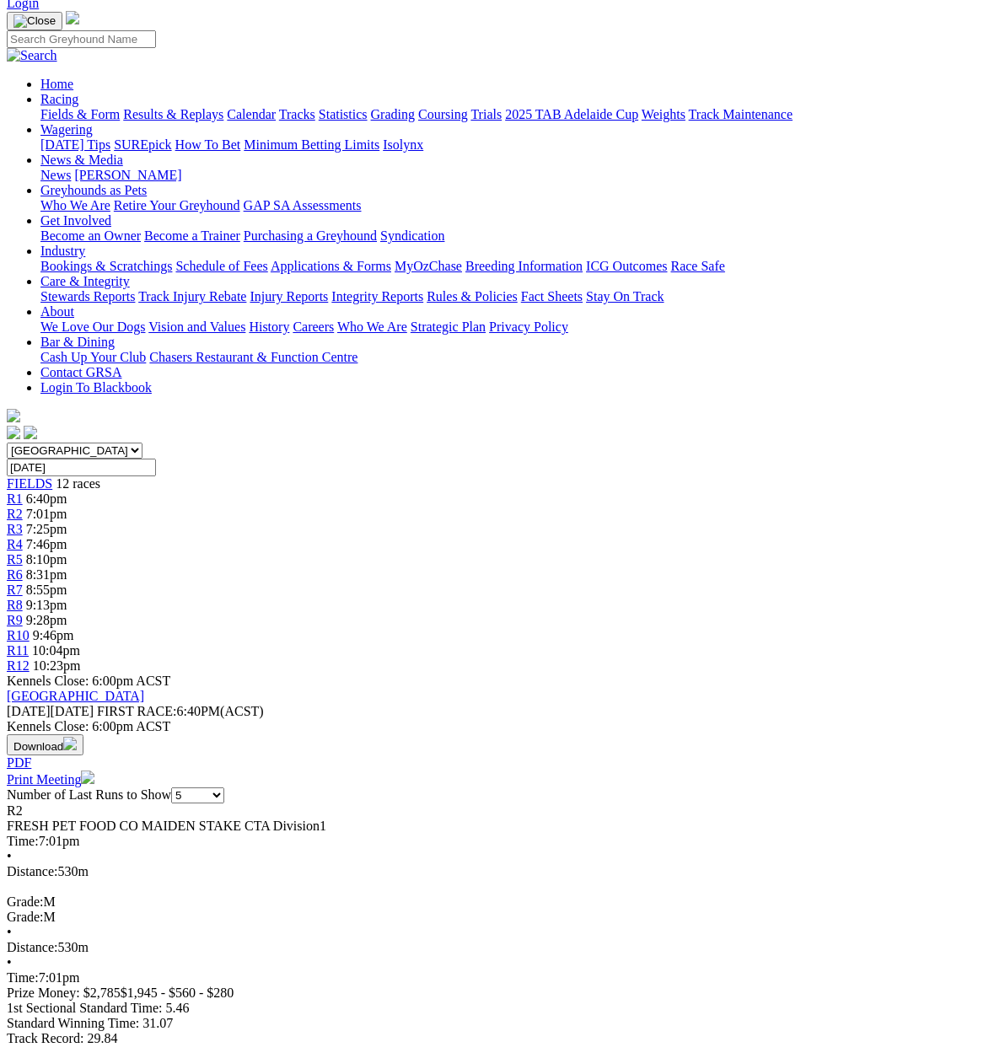
scroll to position [0, 0]
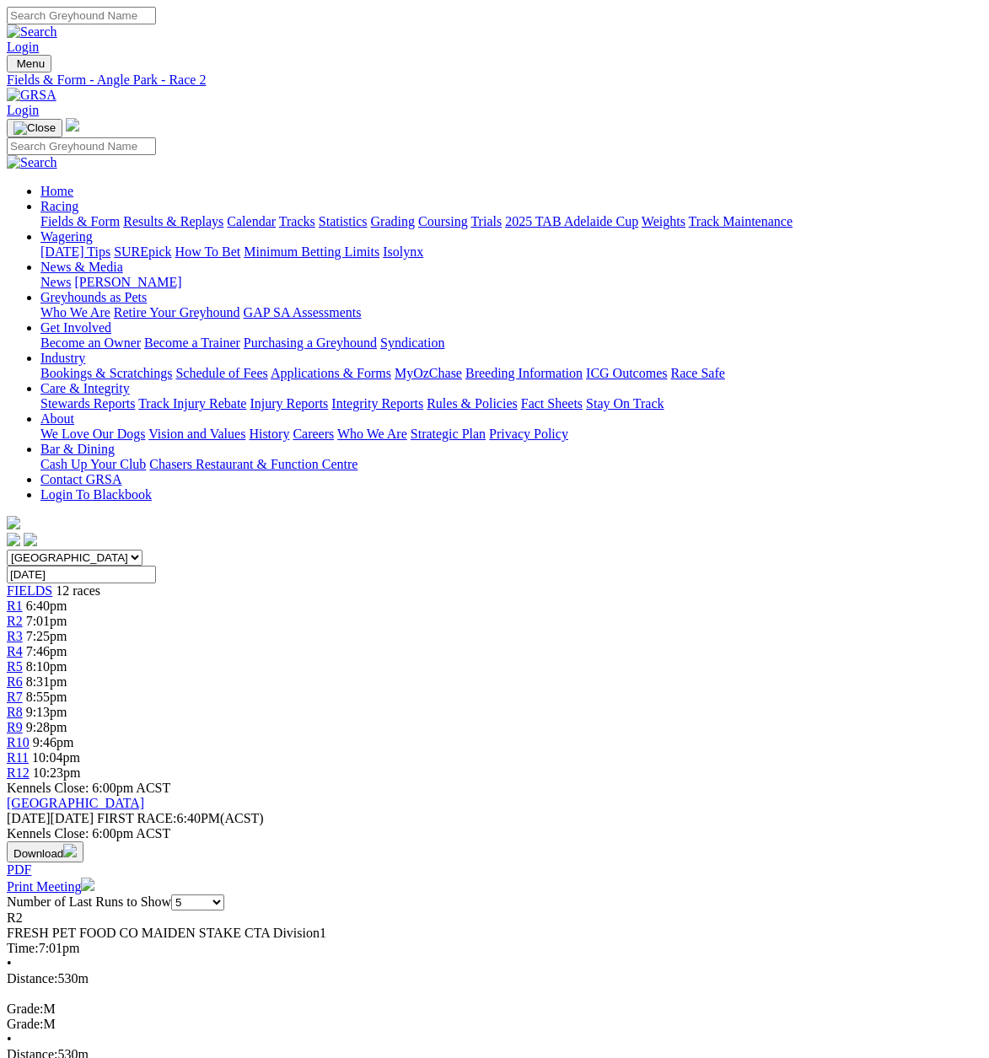
drag, startPoint x: 287, startPoint y: 256, endPoint x: 309, endPoint y: 260, distance: 23.0
click at [23, 629] on span "R3" at bounding box center [15, 636] width 16 height 14
click at [23, 644] on span "R4" at bounding box center [15, 651] width 16 height 14
click at [23, 659] on span "R5" at bounding box center [15, 666] width 16 height 14
click at [23, 720] on span "R9" at bounding box center [15, 727] width 16 height 14
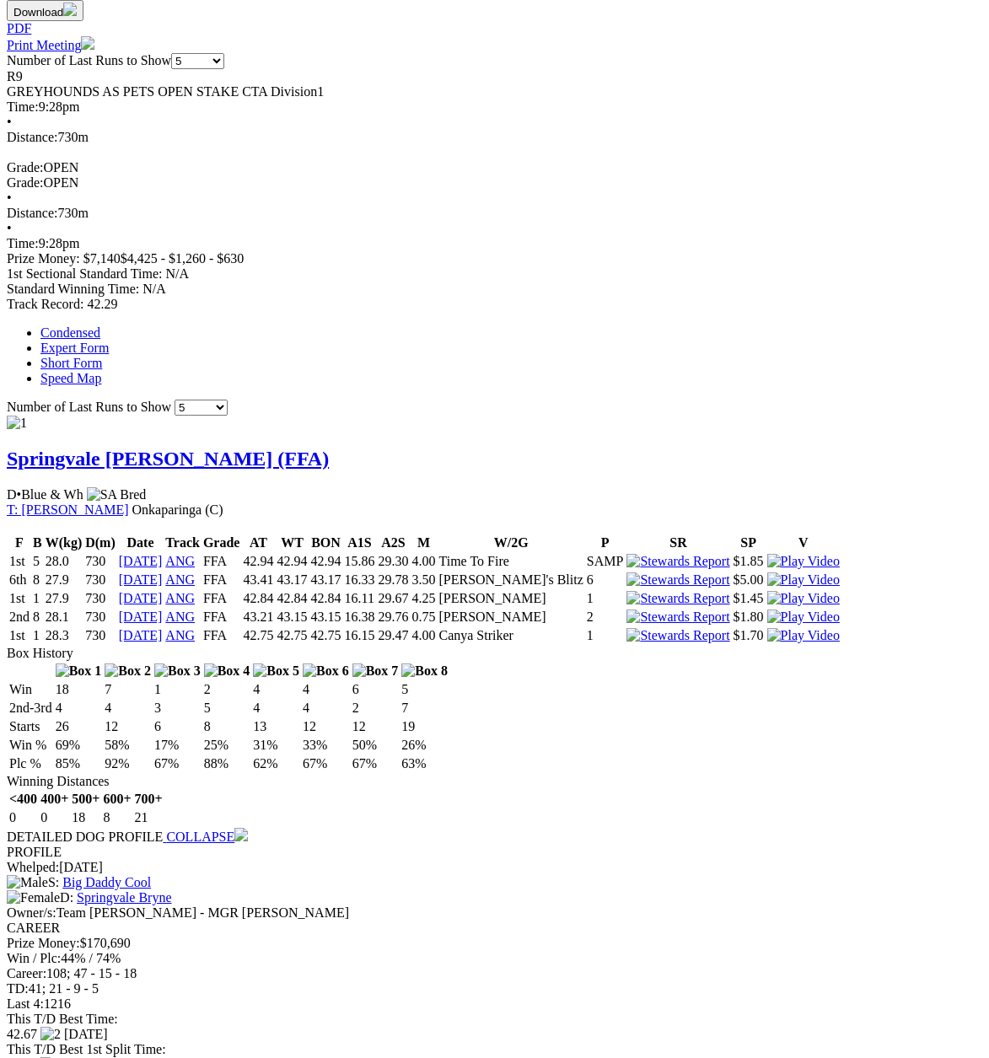
scroll to position [843, 0]
